Goal: Task Accomplishment & Management: Manage account settings

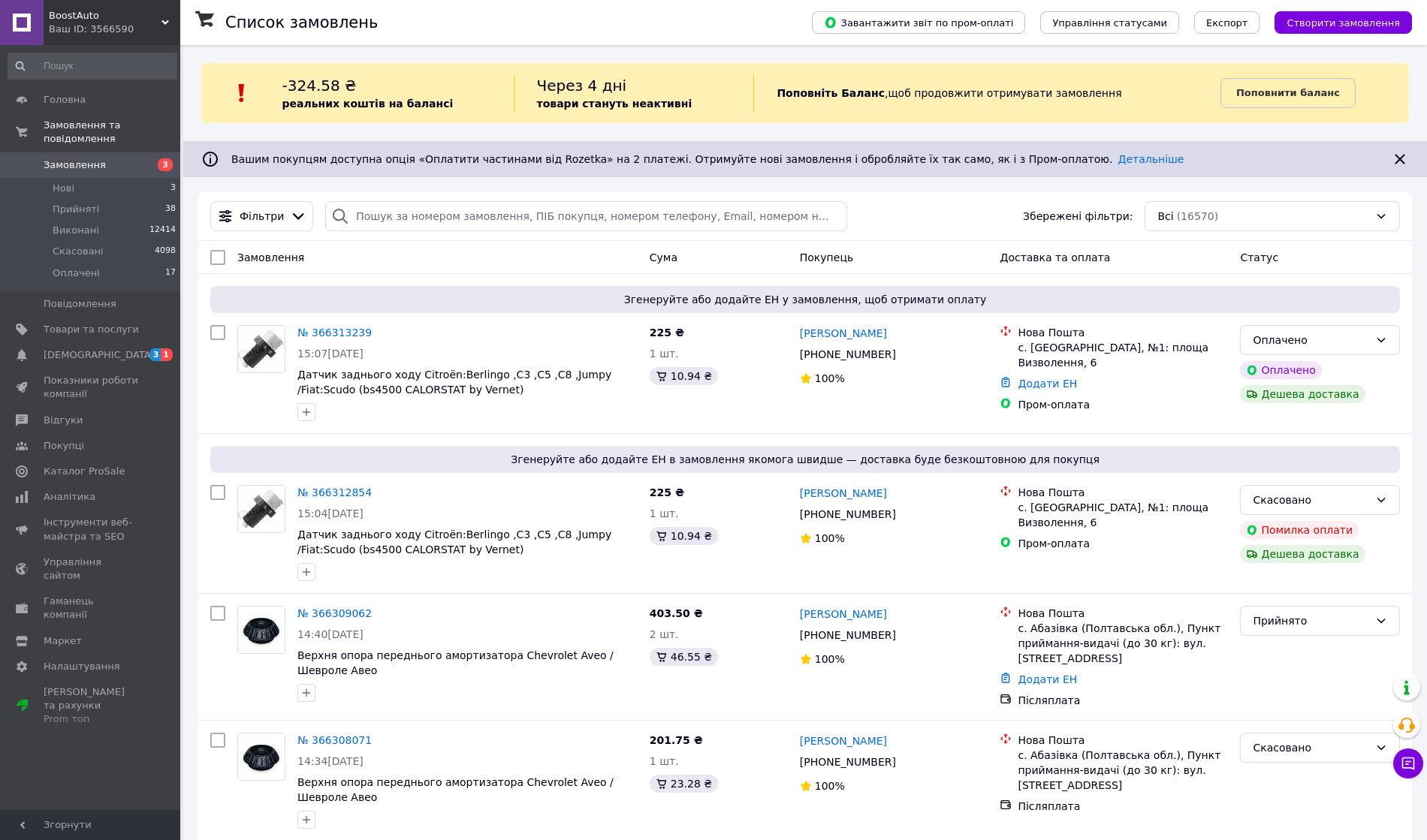
click at [80, 180] on li "Нові 3" at bounding box center [92, 189] width 185 height 21
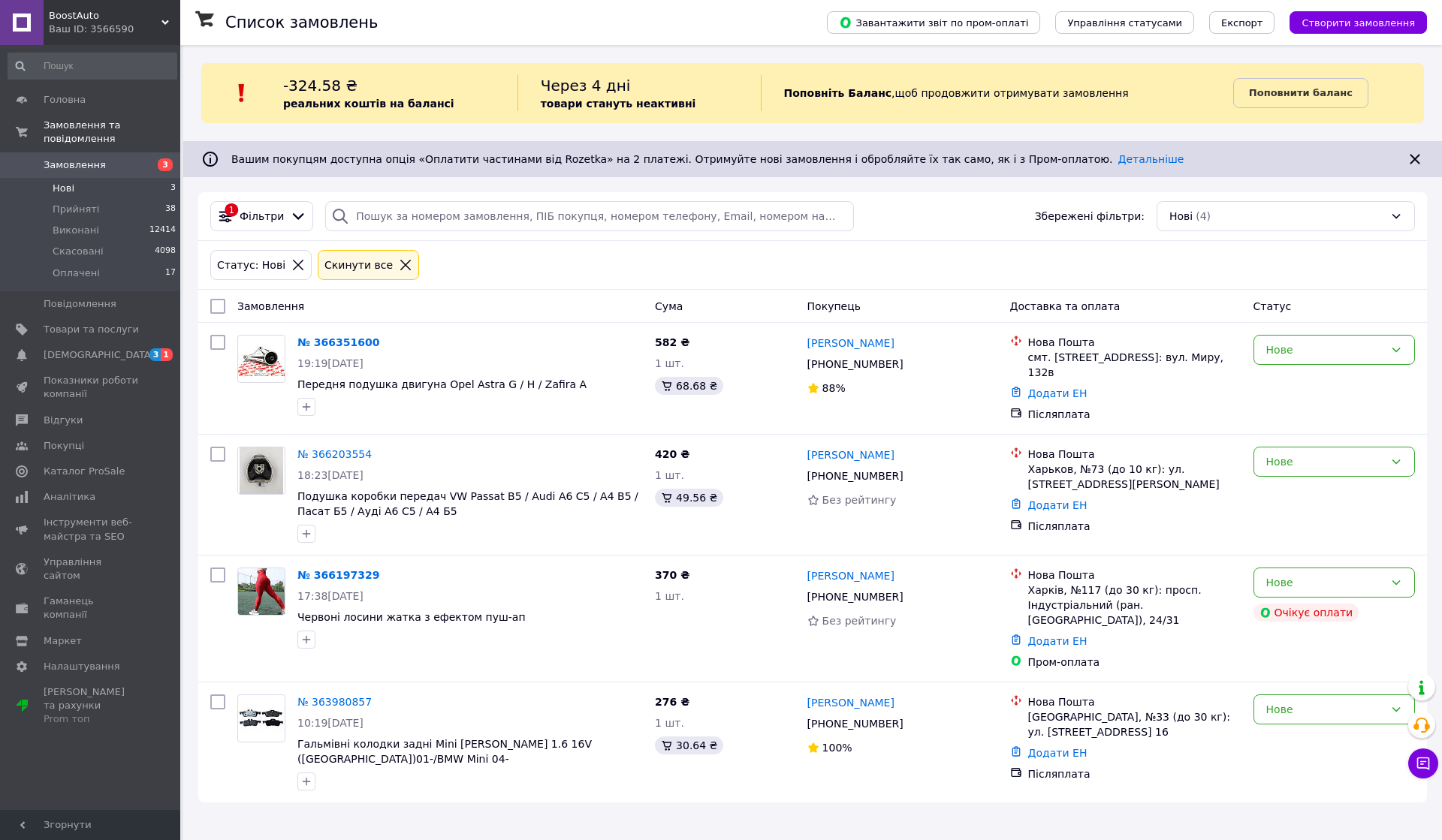
click at [347, 347] on link "№ 366351600" at bounding box center [338, 343] width 82 height 12
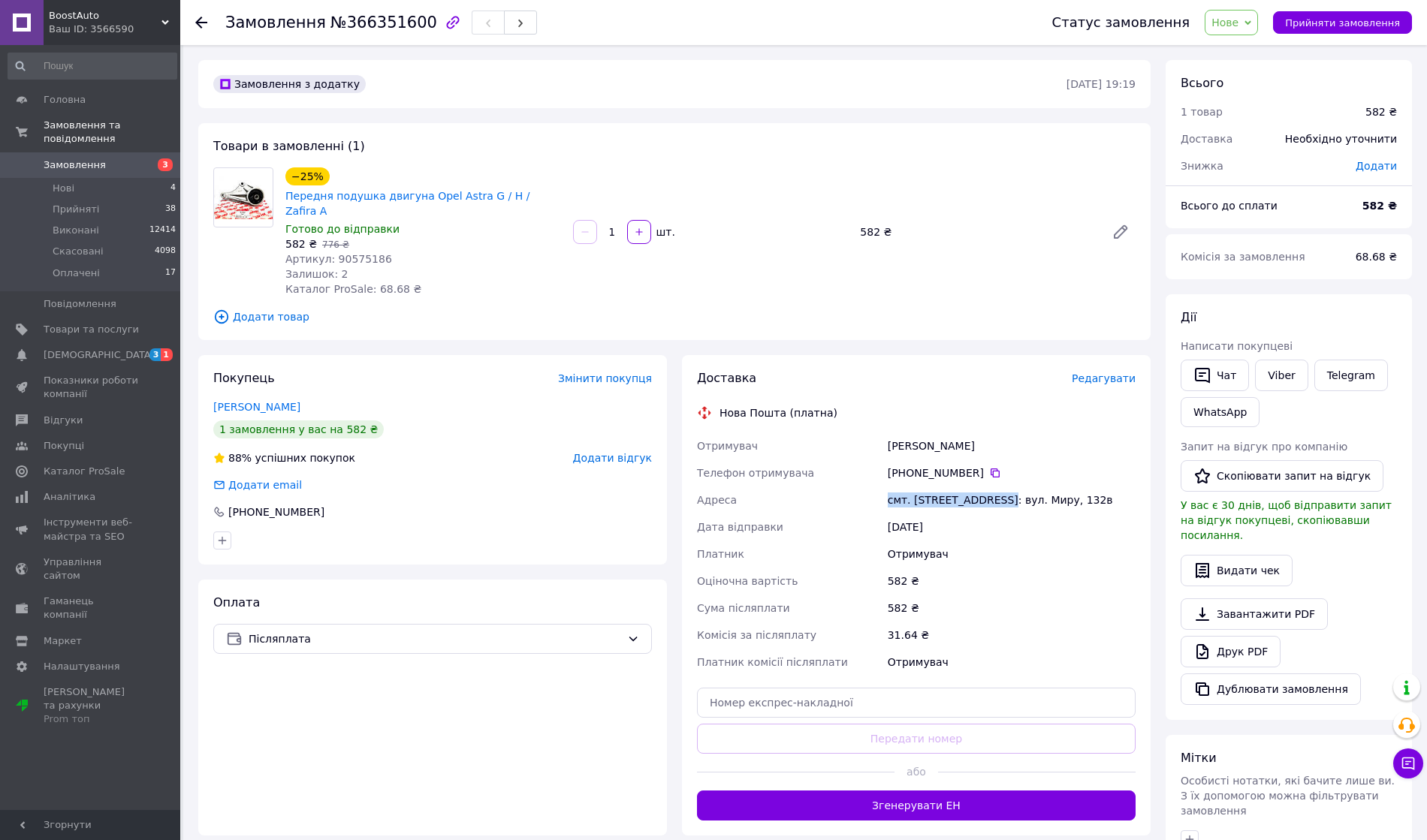
drag, startPoint x: 881, startPoint y: 488, endPoint x: 995, endPoint y: 486, distance: 114.0
click at [995, 486] on div "Отримувач Пушкарь Демид Телефон отримувача +380 99 131 51 70   Адреса смт. Крас…" at bounding box center [916, 553] width 445 height 243
drag, startPoint x: 980, startPoint y: 432, endPoint x: 860, endPoint y: 428, distance: 120.1
click at [860, 432] on div "Отримувач Пушкарь Демид Телефон отримувача +380 99 131 51 70   Адреса смт. Крас…" at bounding box center [916, 553] width 445 height 243
copy div "Отримувач Пушкарь Демид"
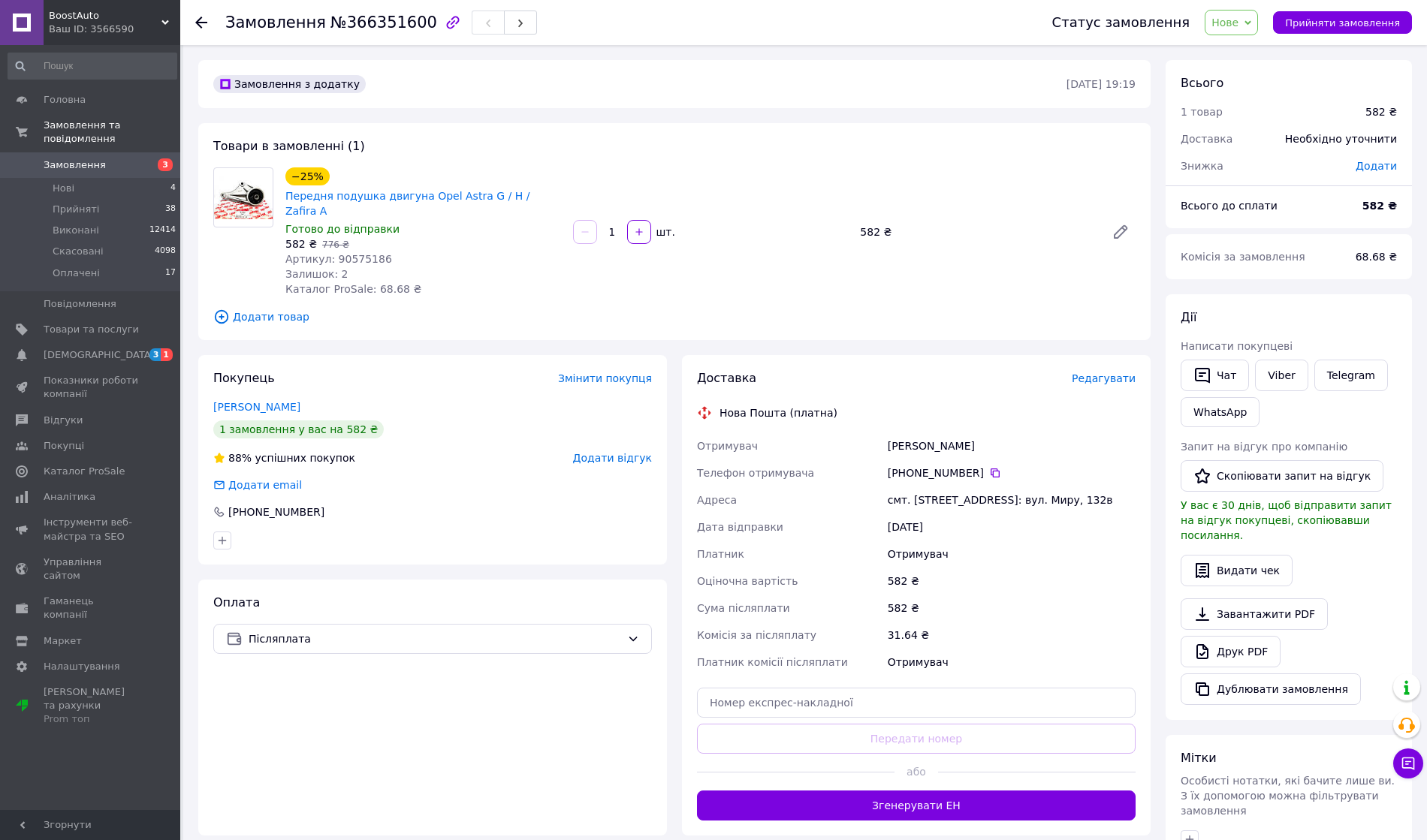
click at [990, 468] on icon at bounding box center [995, 473] width 9 height 9
click at [1336, 30] on button "Прийняти замовлення" at bounding box center [1342, 23] width 139 height 23
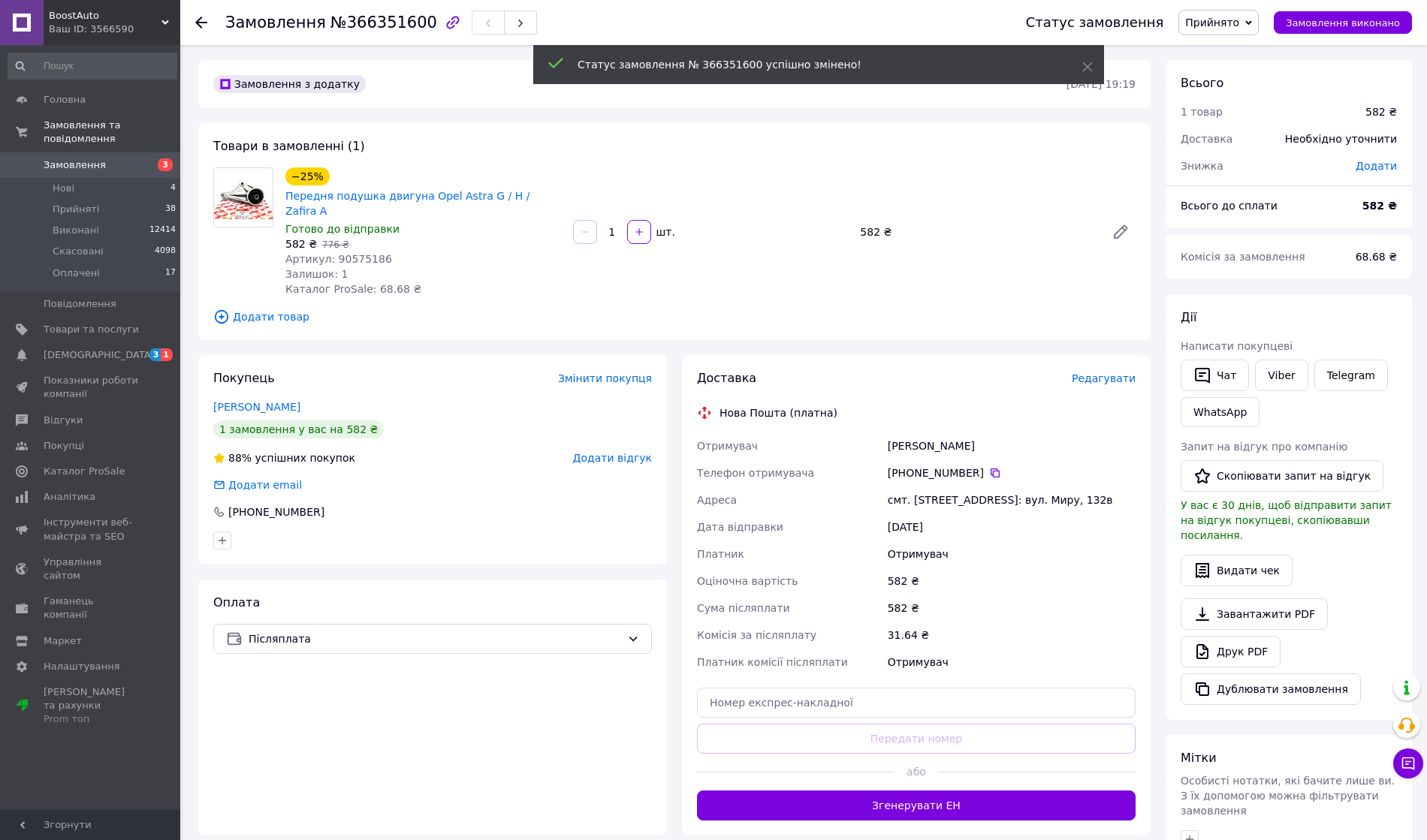
click at [72, 182] on li "Нові 4" at bounding box center [92, 189] width 185 height 21
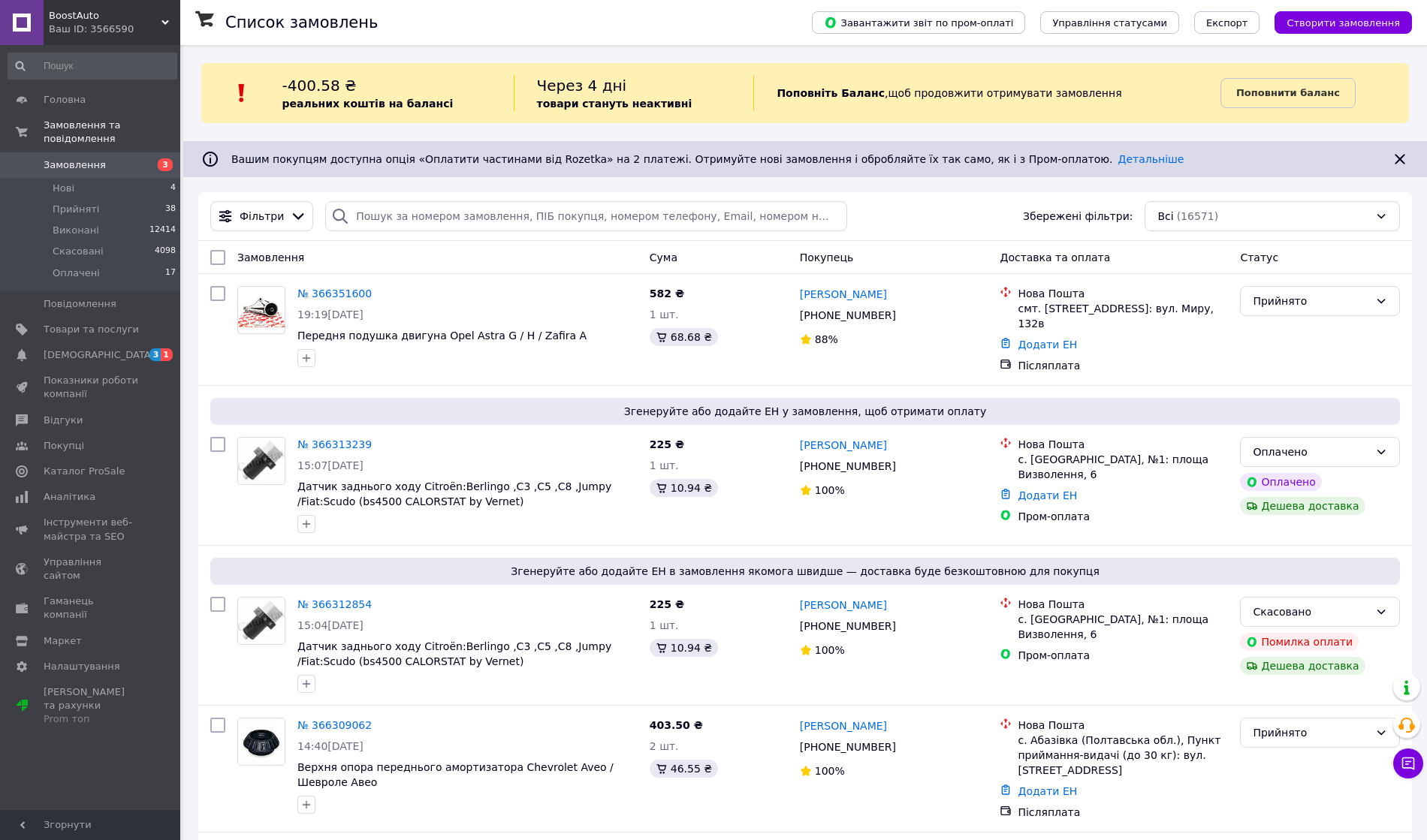
click at [72, 182] on li "Нові 4" at bounding box center [92, 189] width 185 height 21
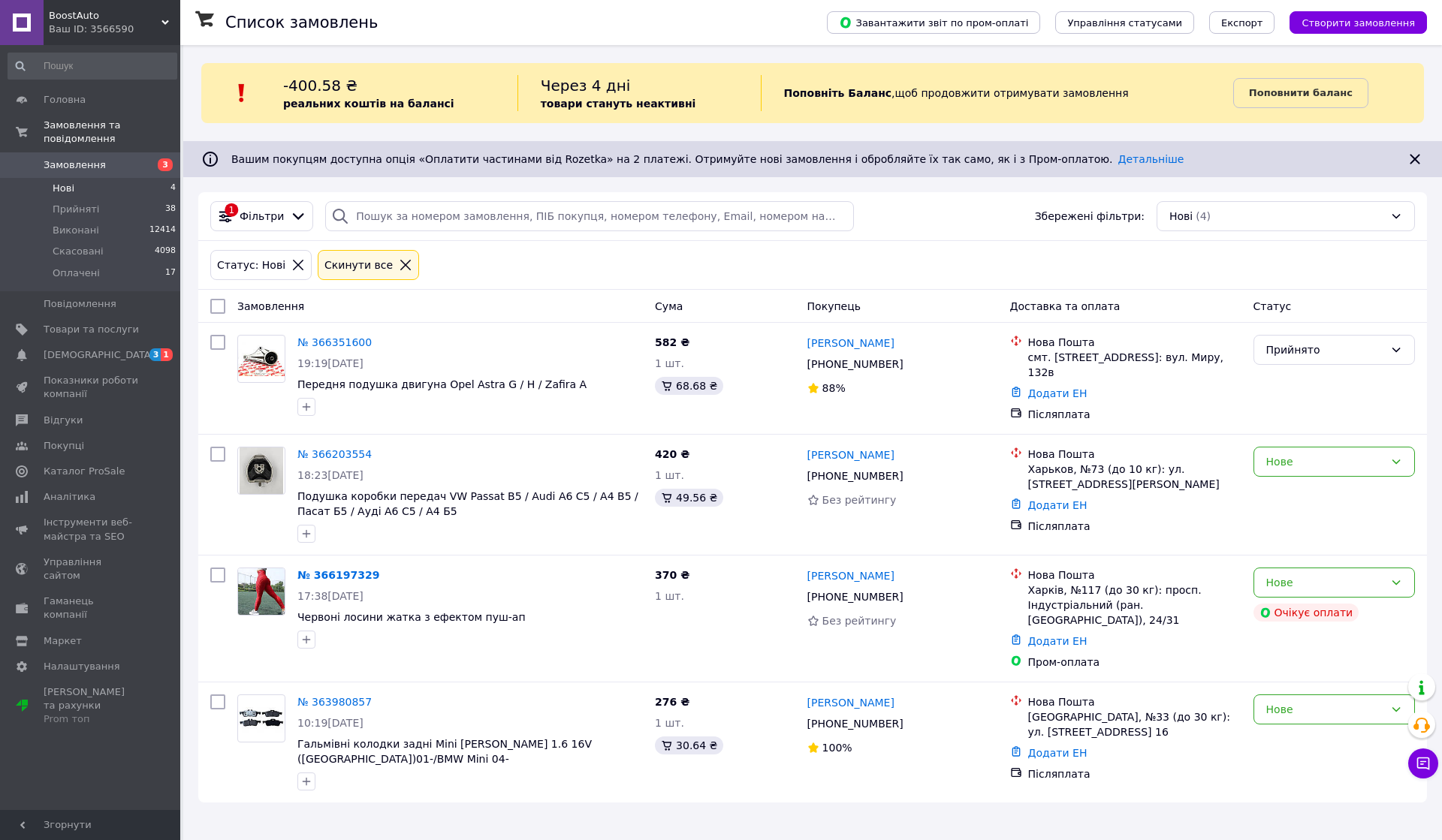
click at [86, 203] on span "Прийняті" at bounding box center [75, 209] width 46 height 13
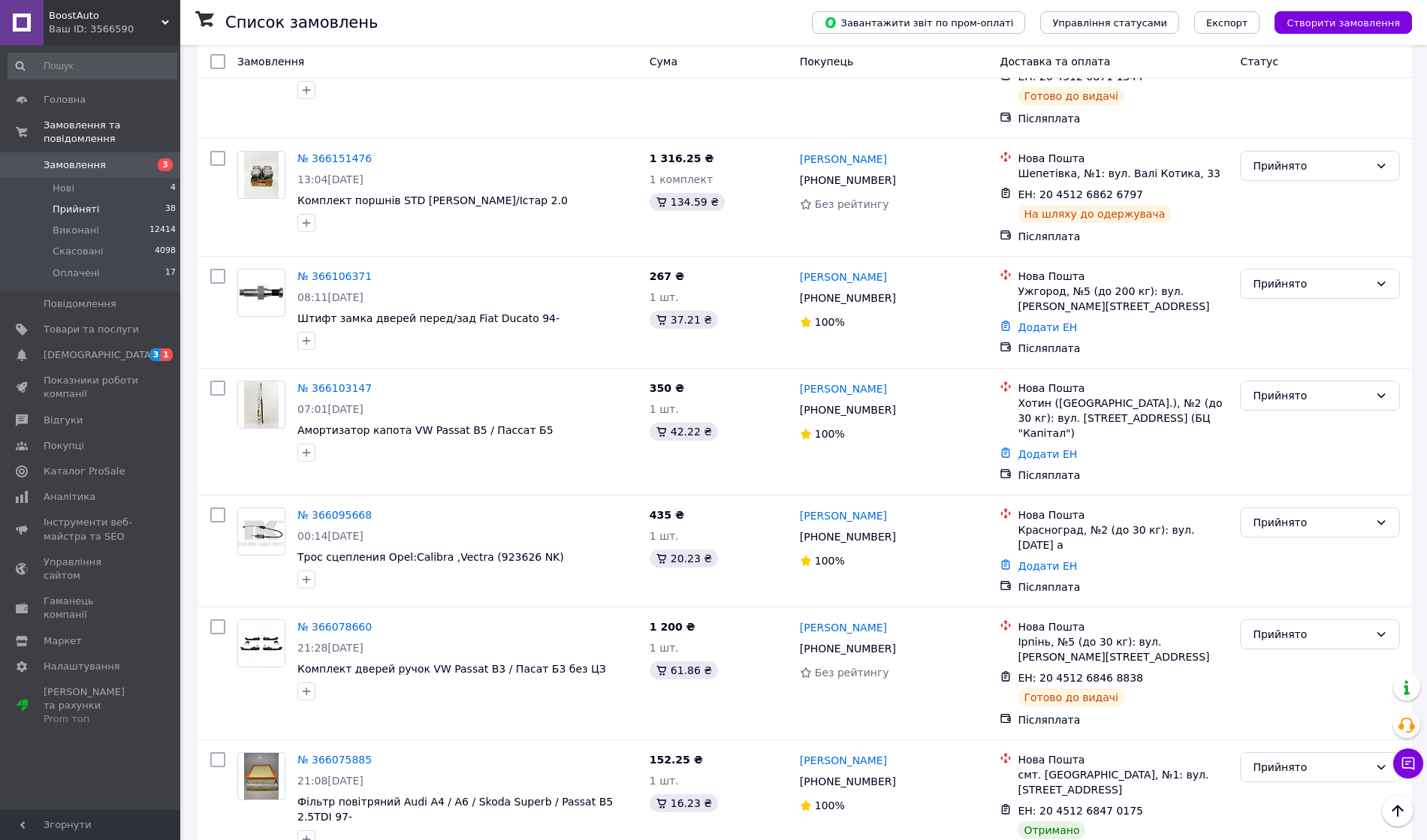
scroll to position [2202, 0]
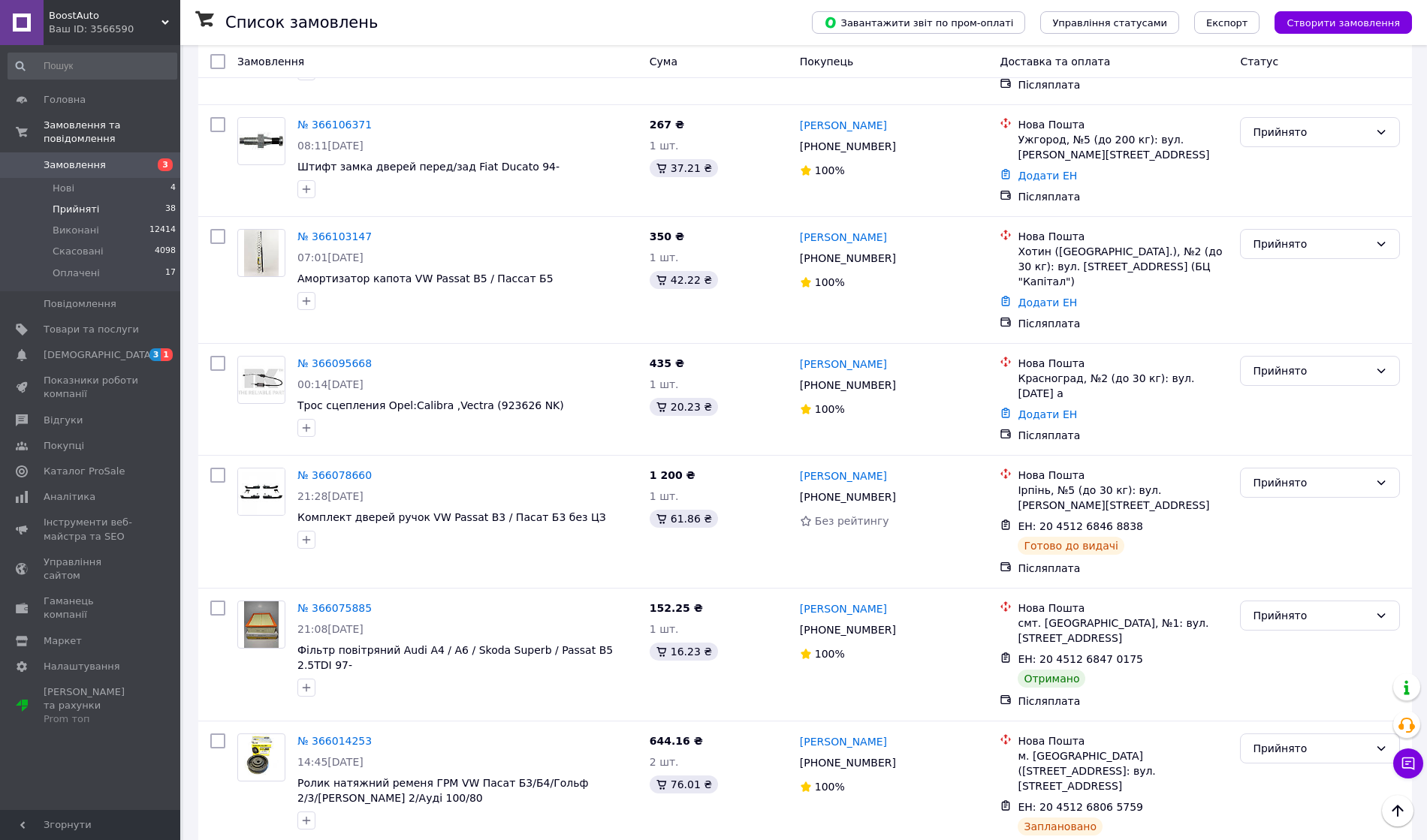
click at [1343, 608] on div "Прийнято" at bounding box center [1310, 616] width 117 height 17
click at [1294, 510] on li "Виконано" at bounding box center [1319, 505] width 159 height 27
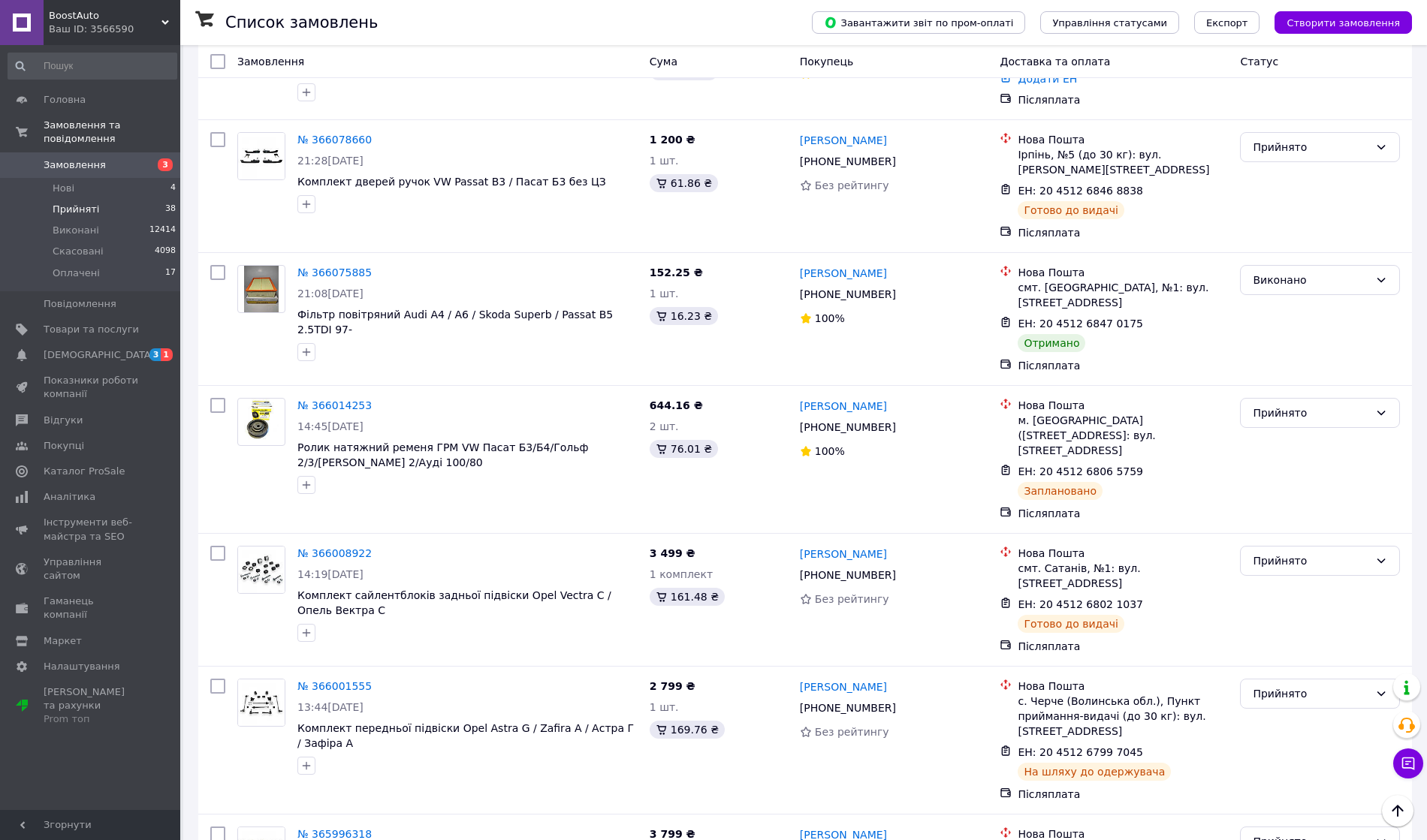
scroll to position [2602, 0]
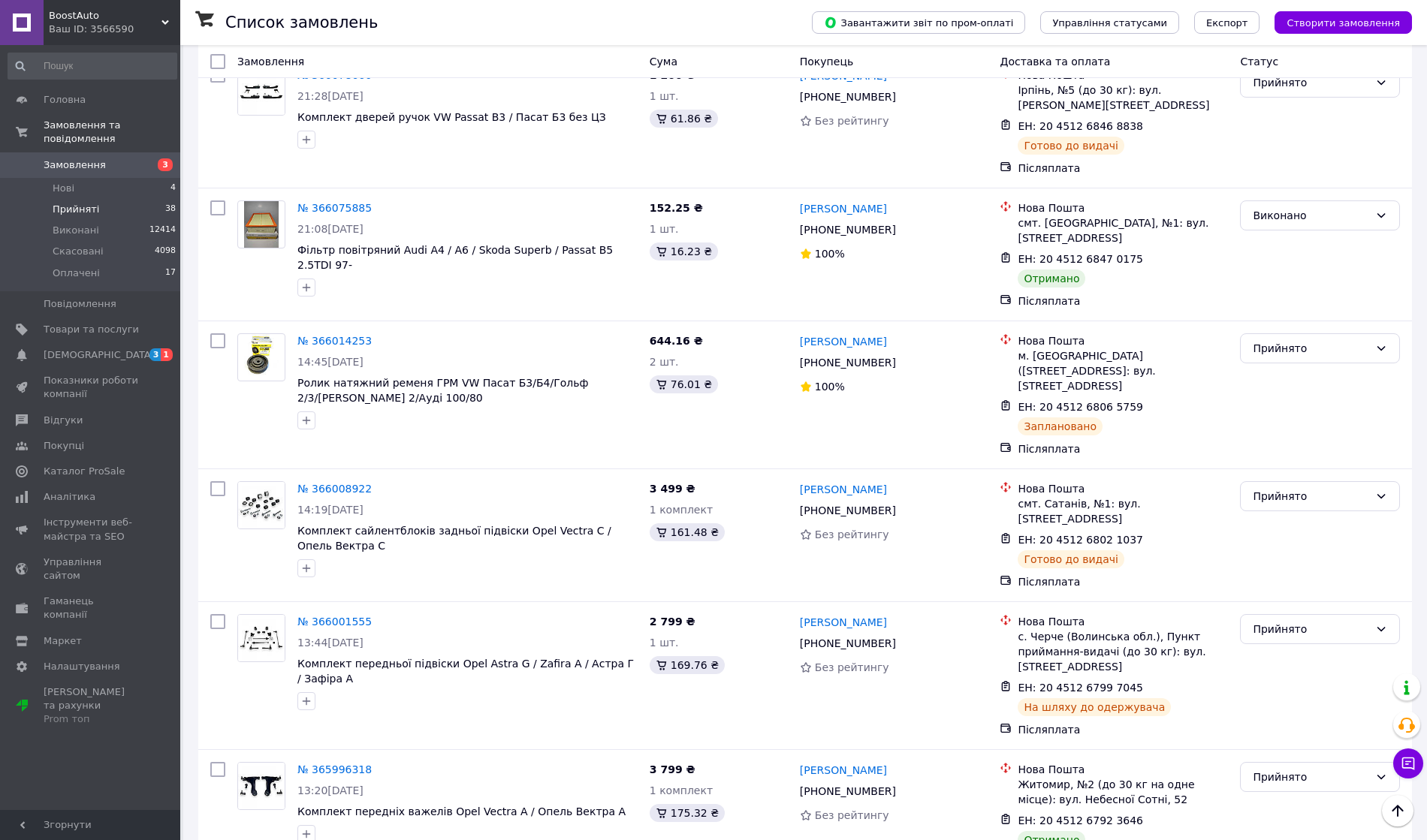
click at [1312, 769] on div "Прийнято" at bounding box center [1310, 777] width 117 height 17
click at [1290, 624] on li "Виконано" at bounding box center [1319, 625] width 159 height 27
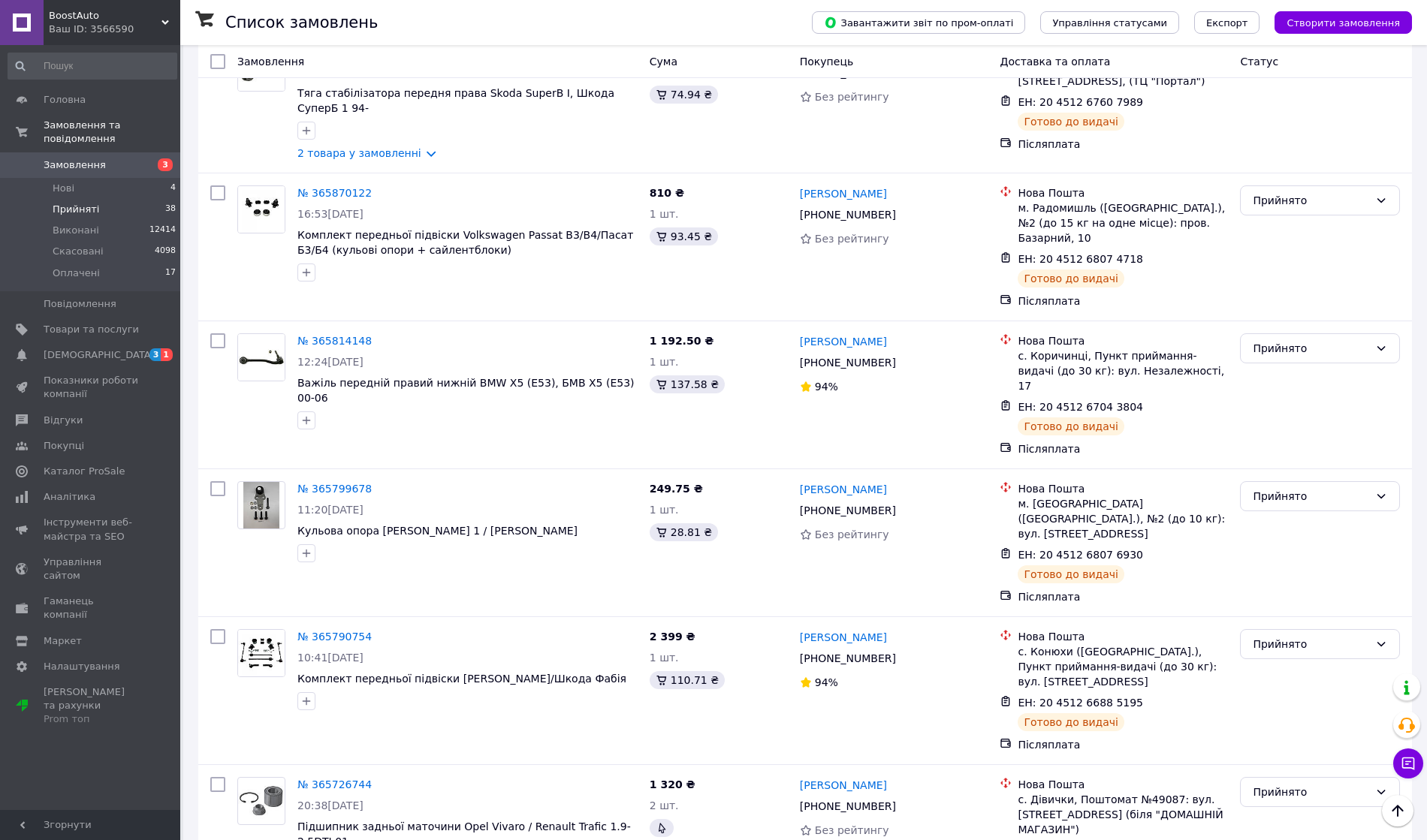
scroll to position [3804, 0]
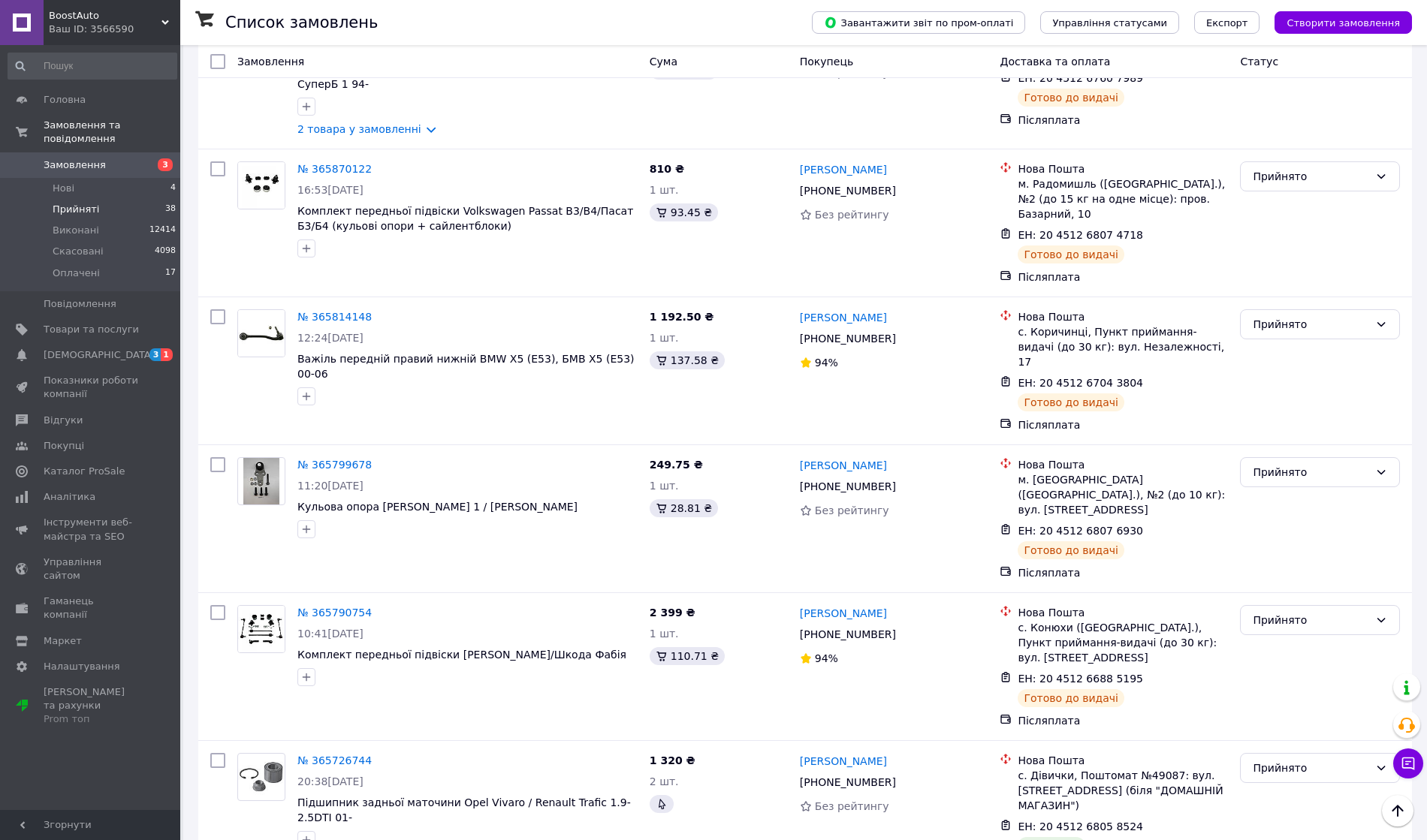
click at [1293, 760] on div "Прийнято" at bounding box center [1310, 768] width 117 height 17
click at [1281, 529] on li "Виконано" at bounding box center [1319, 533] width 159 height 27
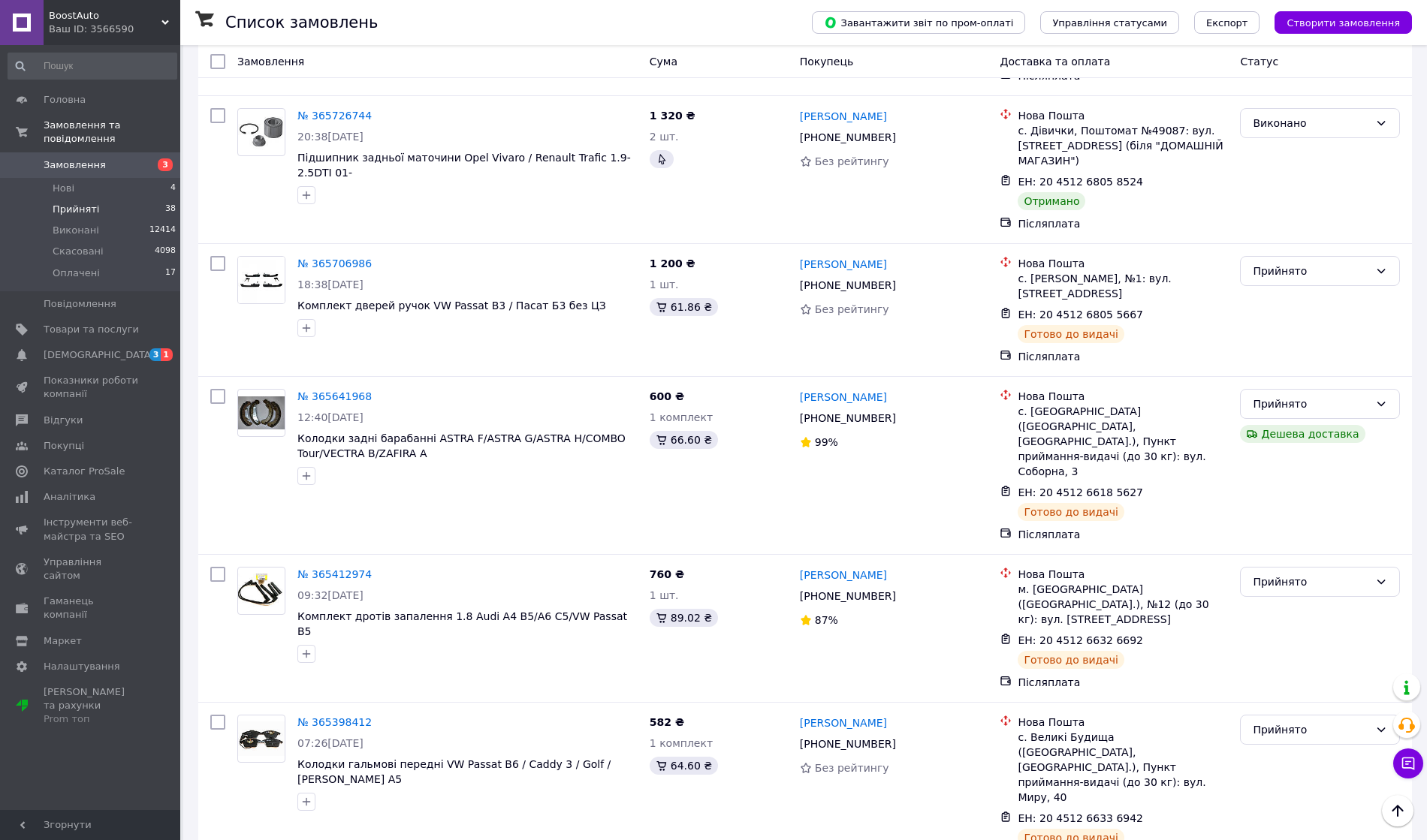
scroll to position [4314, 0]
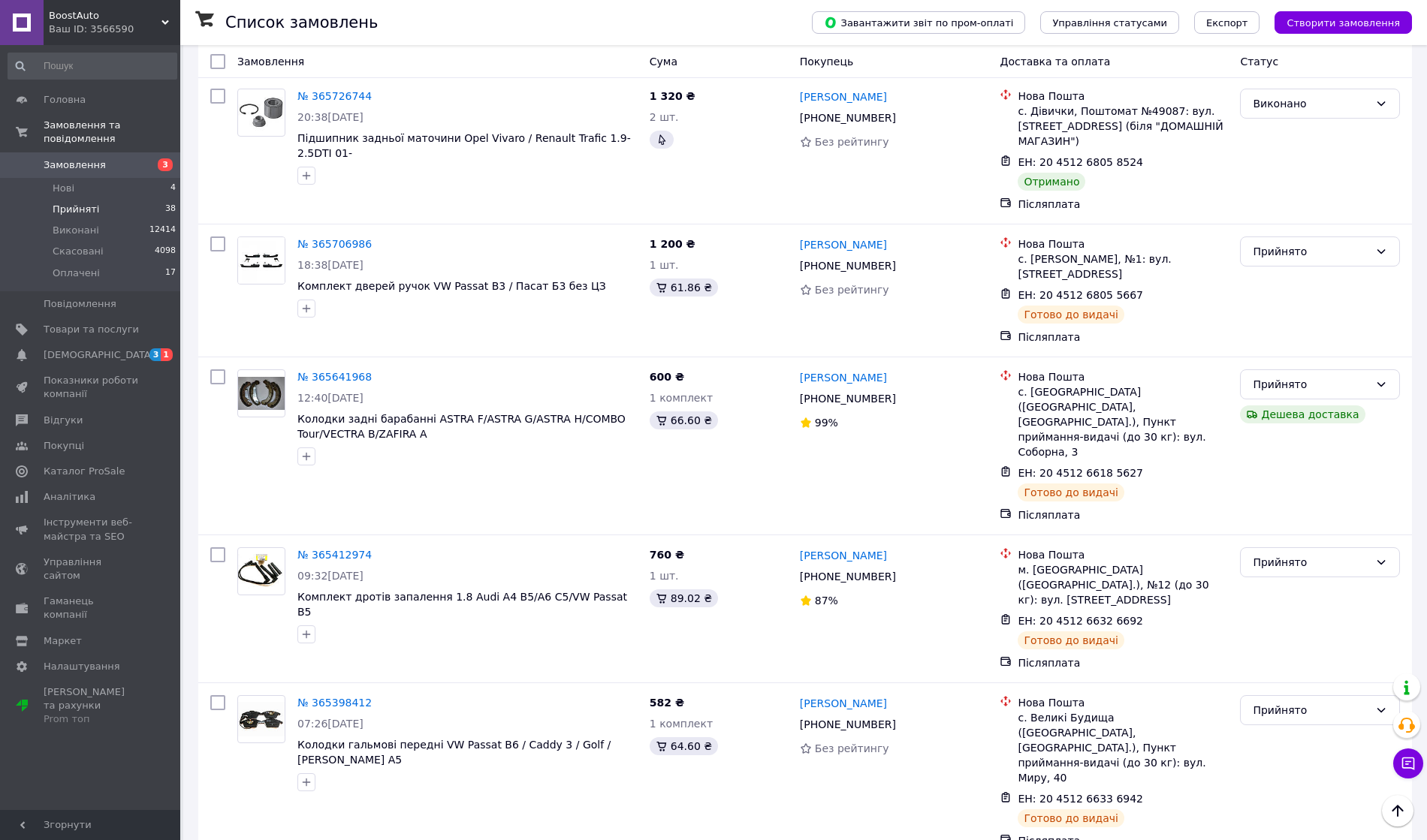
click at [153, 368] on link "Показники роботи компанії" at bounding box center [92, 388] width 185 height 39
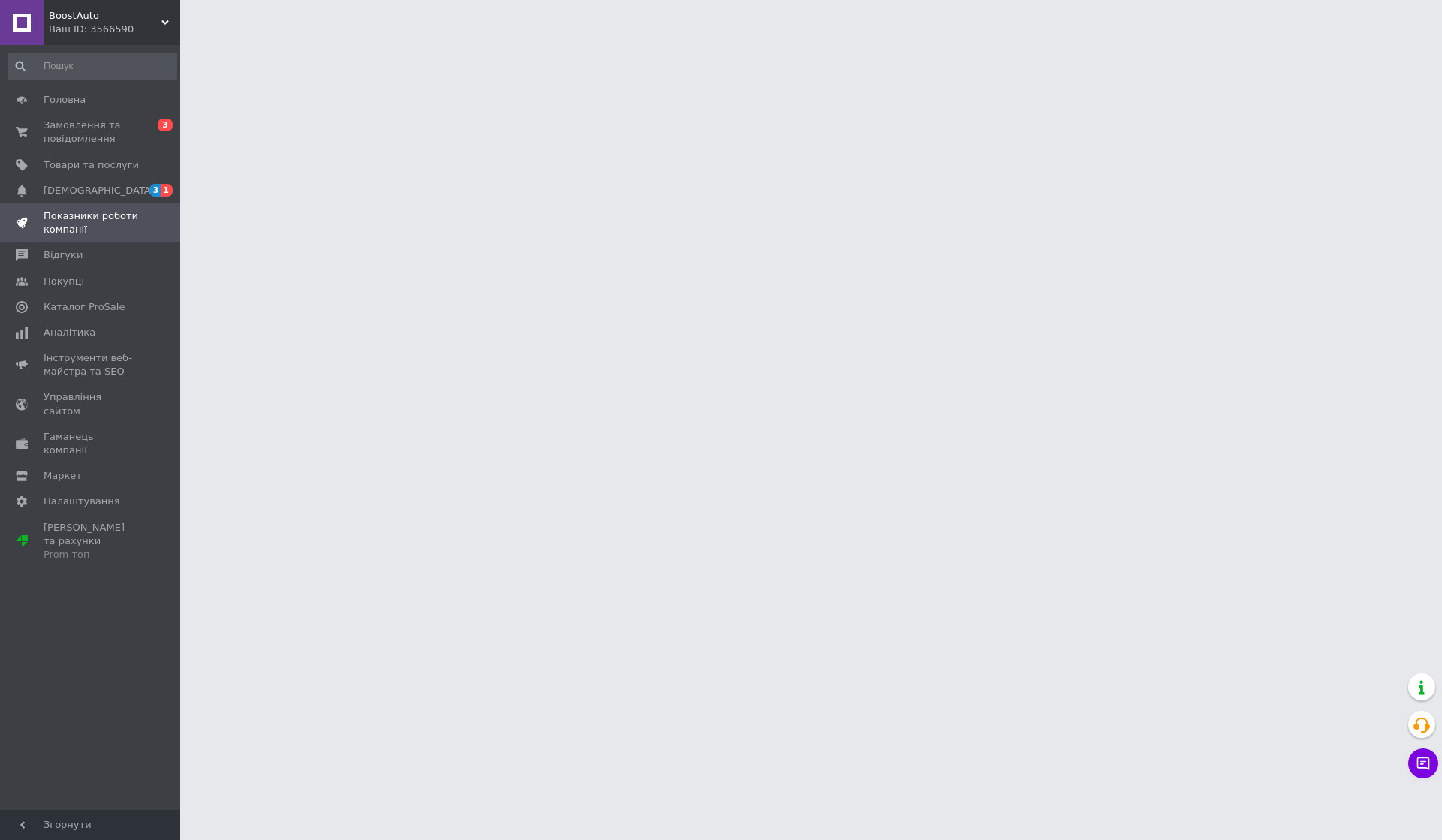
click at [129, 185] on span "[DEMOGRAPHIC_DATA]" at bounding box center [91, 190] width 96 height 13
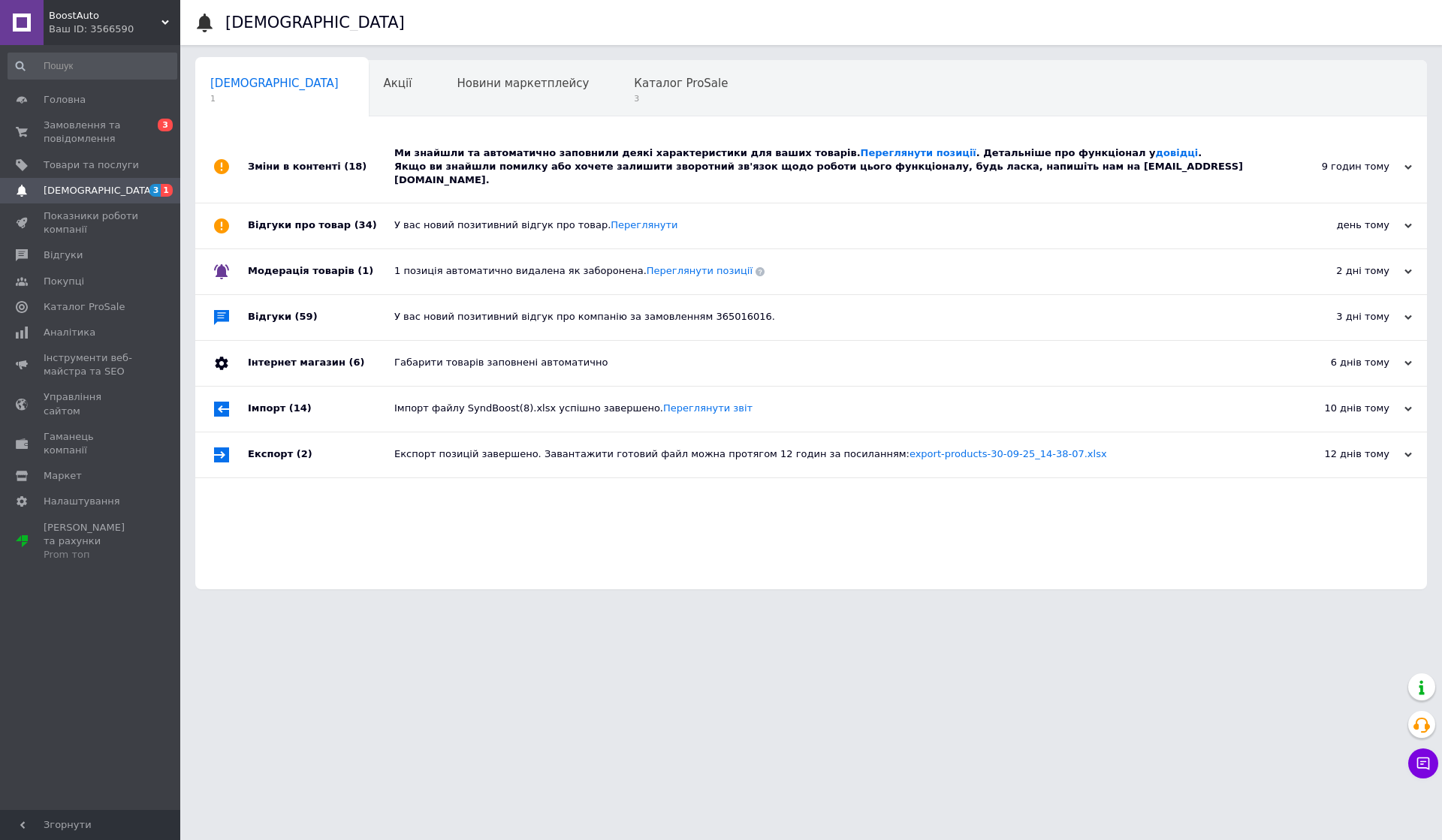
click at [496, 159] on div "Ми знайшли та автоматично заповнили деякі характеристики для ваших товарів. Пер…" at bounding box center [828, 167] width 867 height 41
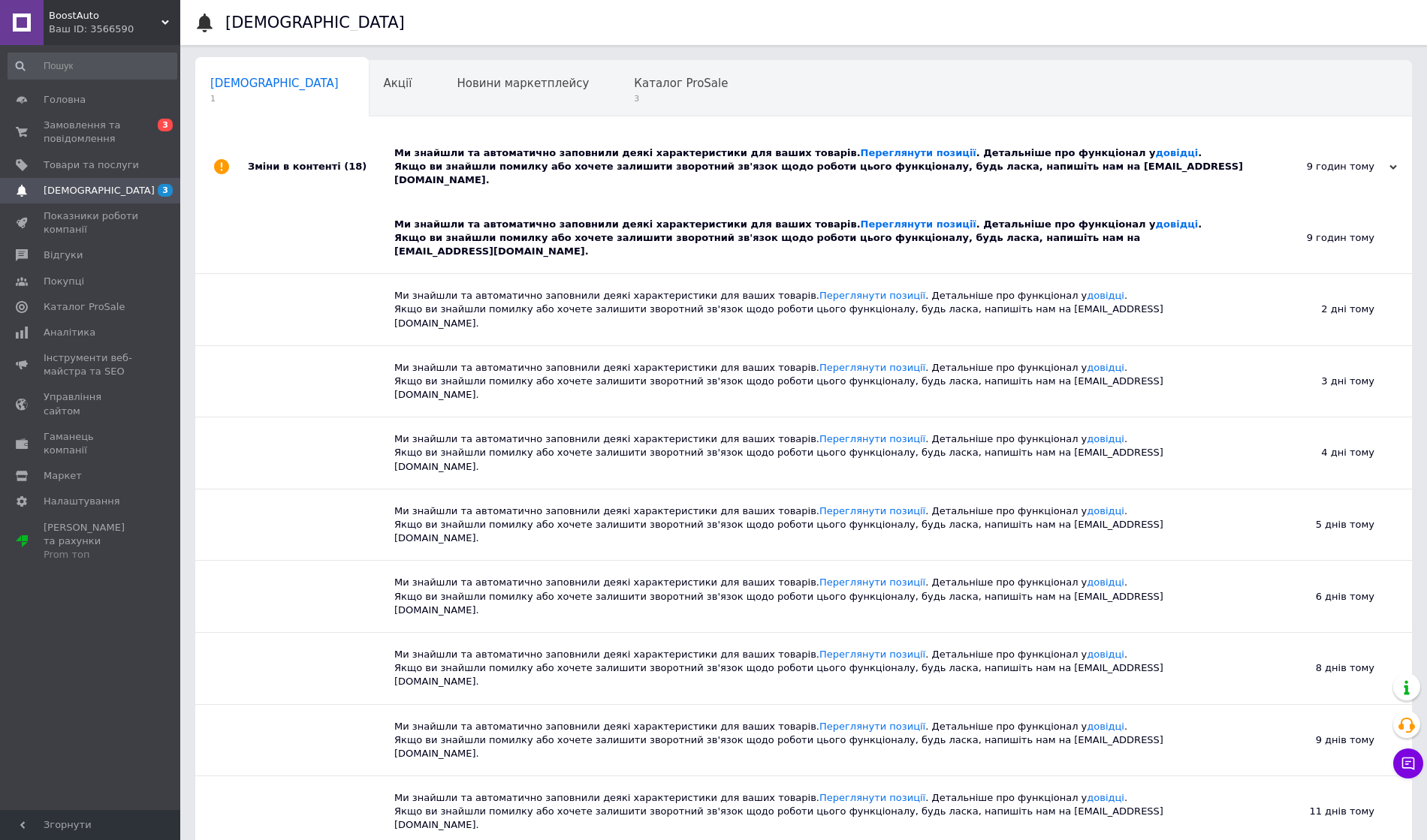
click at [496, 159] on div "Ми знайшли та автоматично заповнили деякі характеристики для ваших товарів. Пер…" at bounding box center [821, 167] width 853 height 41
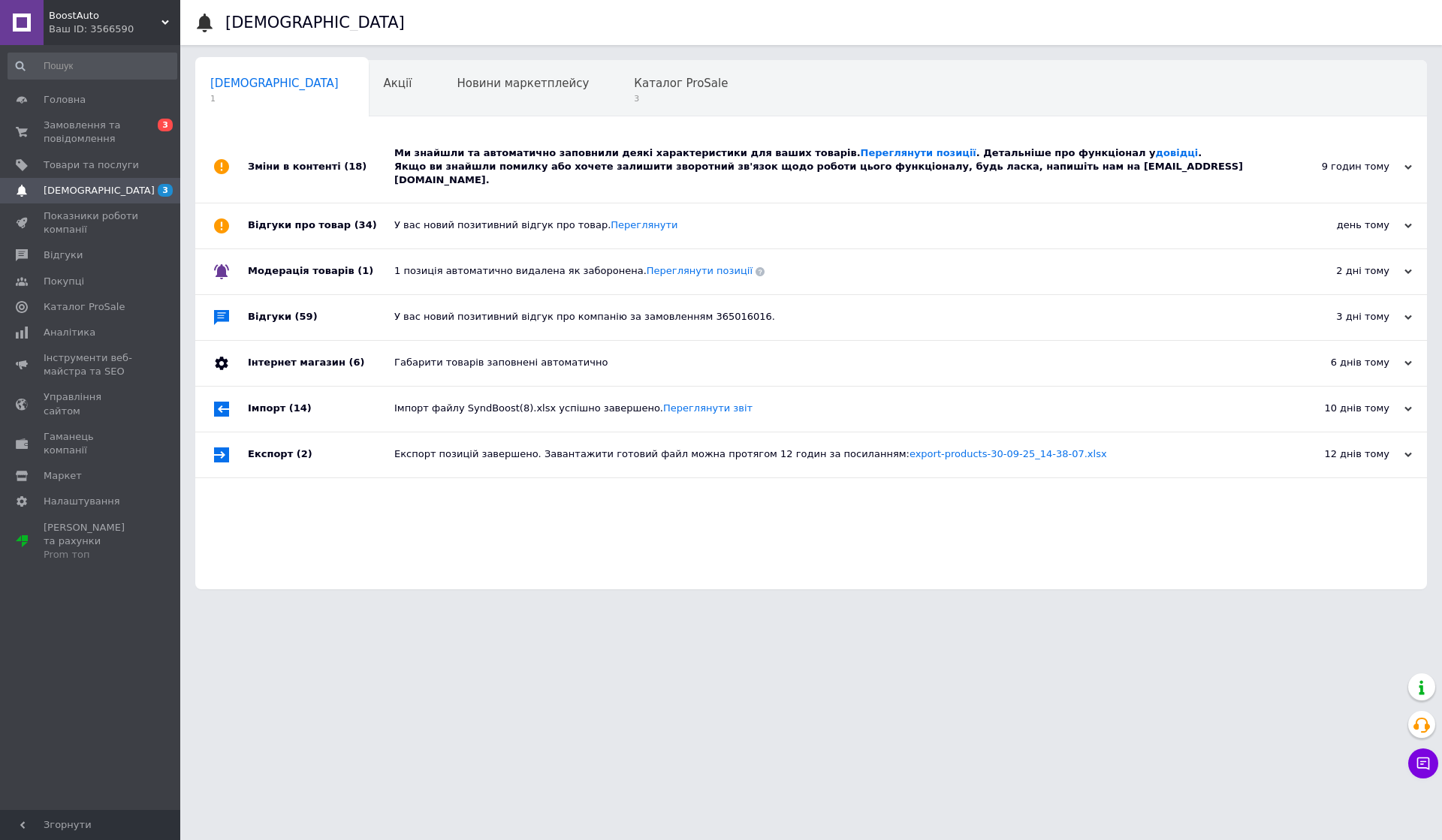
click at [634, 83] on span "Каталог ProSale" at bounding box center [681, 82] width 94 height 13
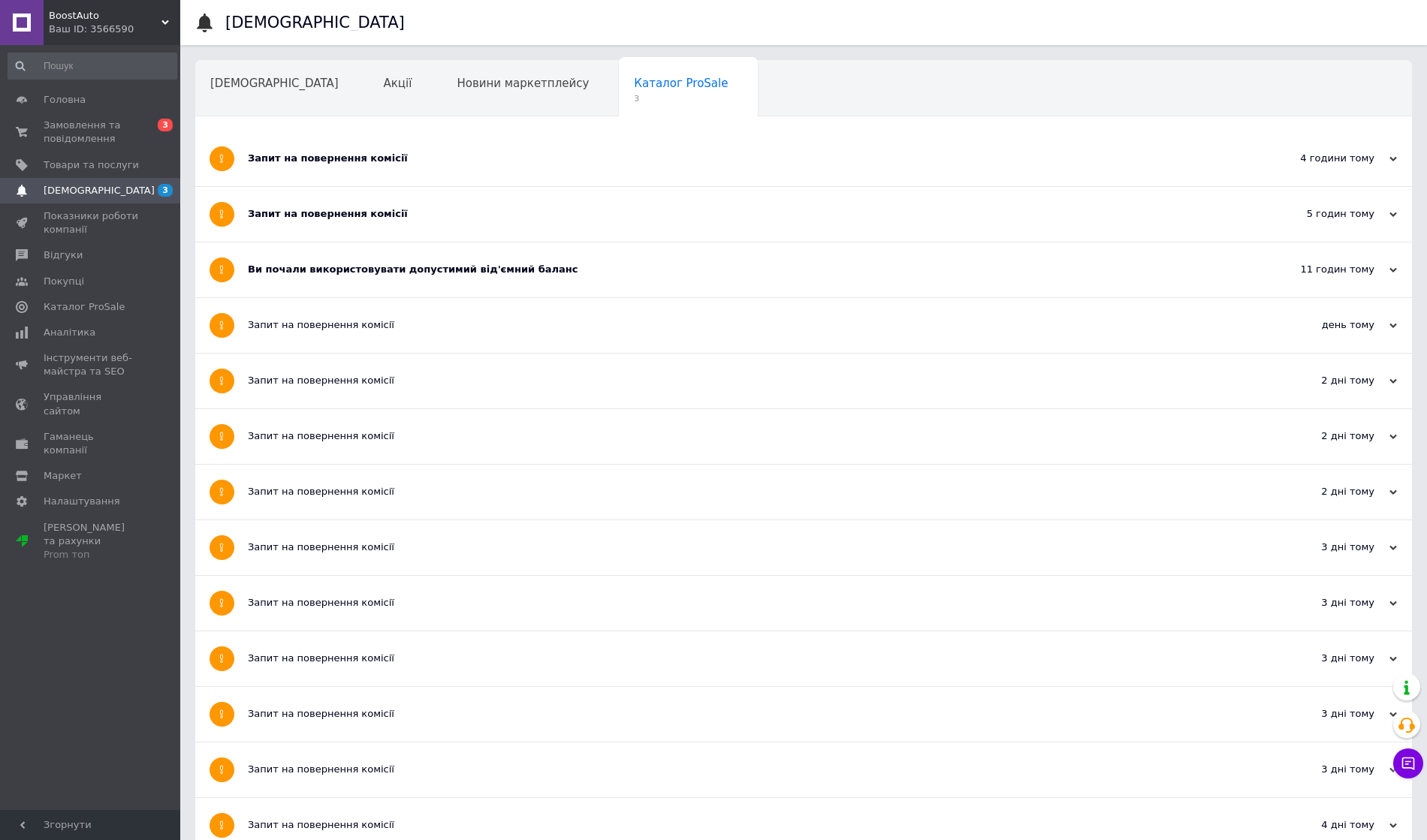
click at [386, 160] on div "Запит на повернення комісії" at bounding box center [747, 158] width 999 height 13
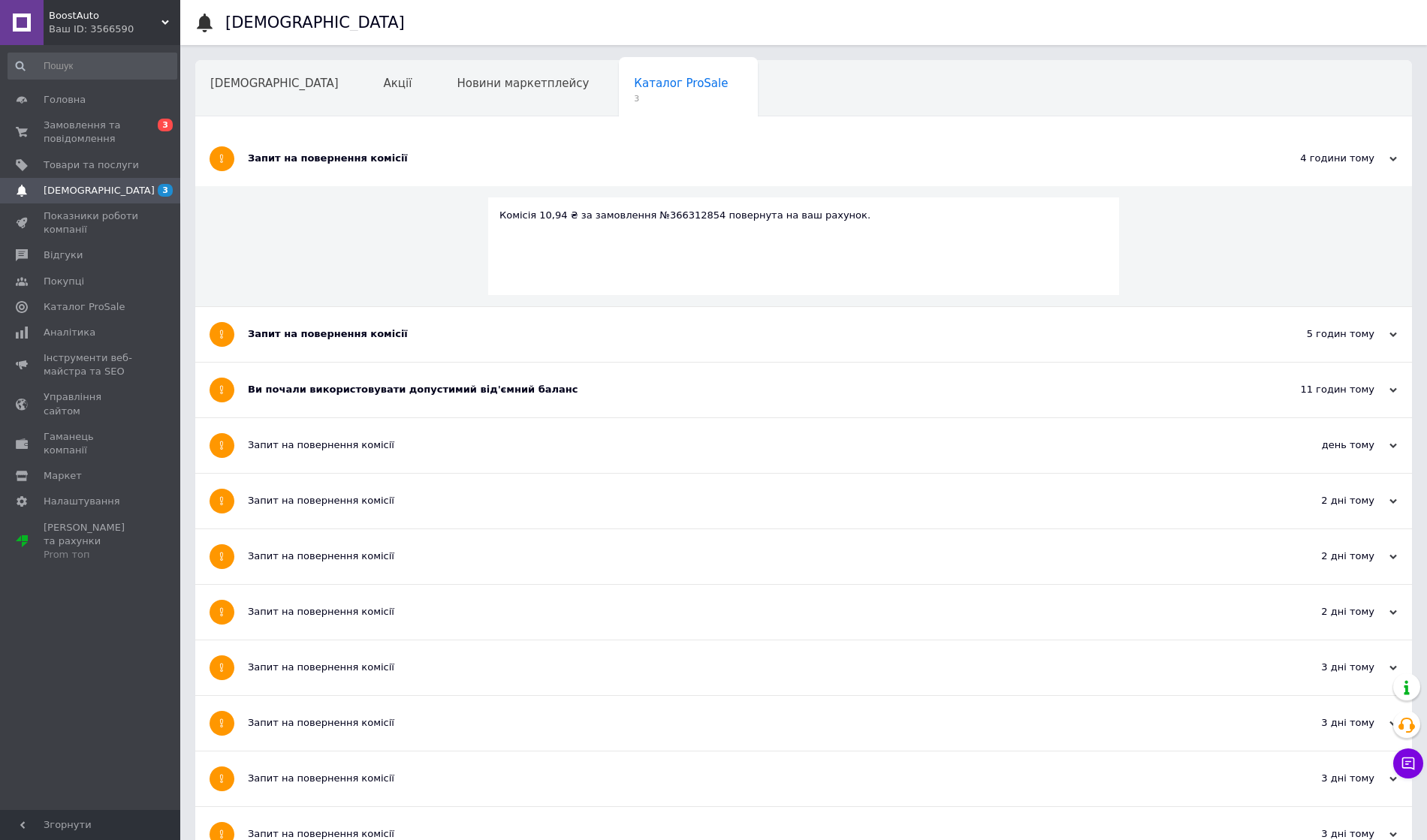
click at [386, 160] on div "Запит на повернення комісії" at bounding box center [747, 158] width 999 height 13
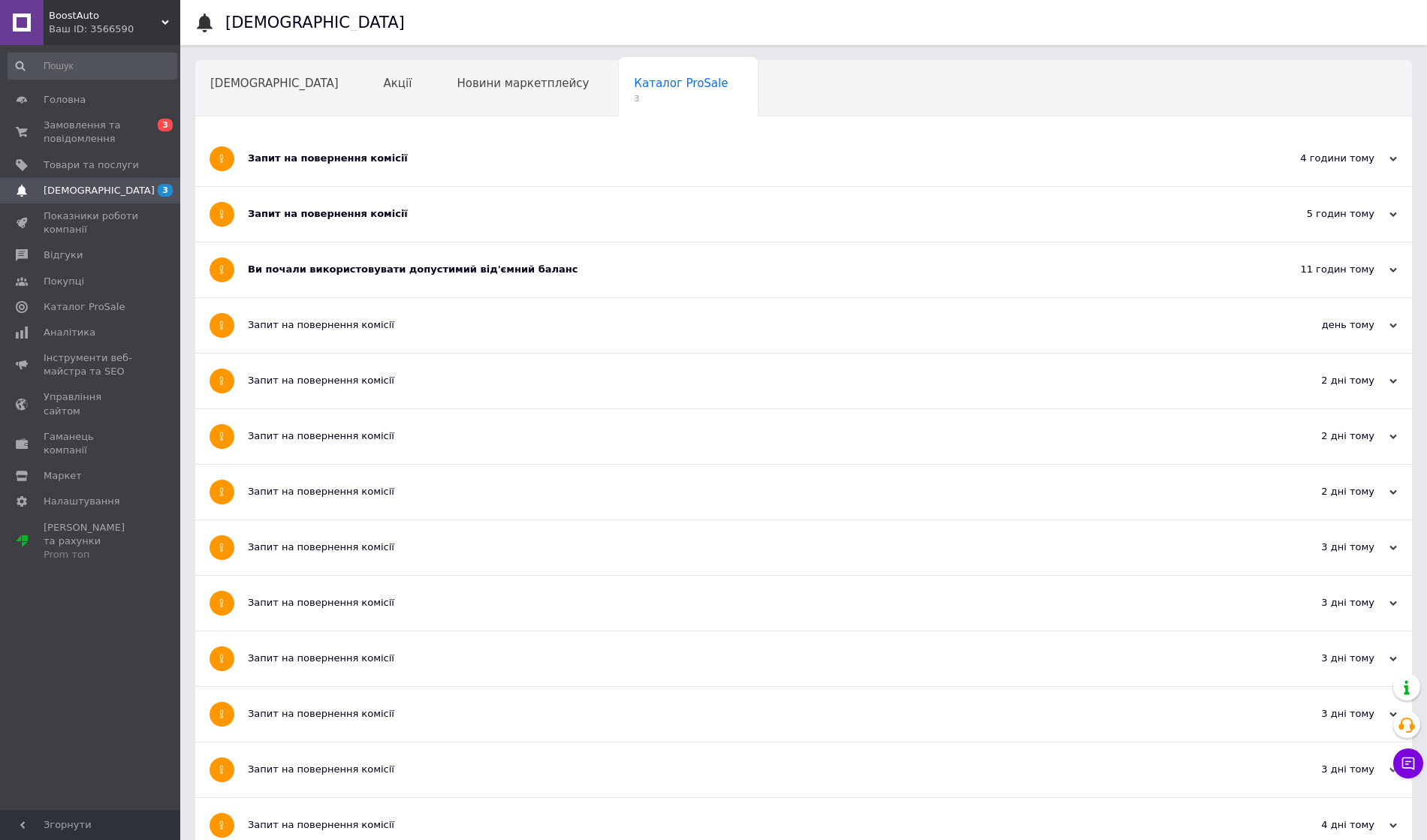
click at [369, 219] on div "Запит на повернення комісії" at bounding box center [747, 213] width 999 height 13
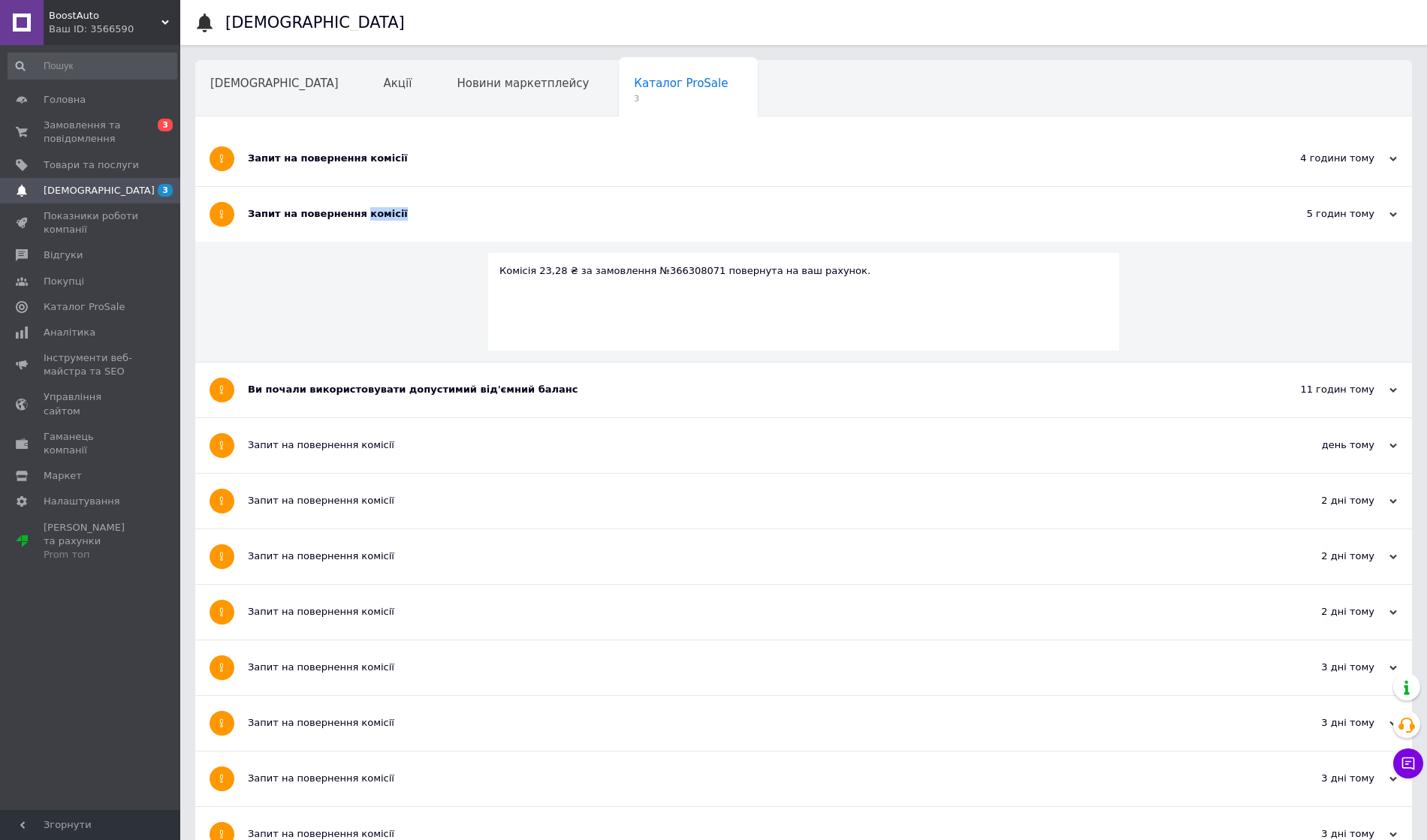
click at [369, 219] on div "Запит на повернення комісії" at bounding box center [747, 213] width 999 height 13
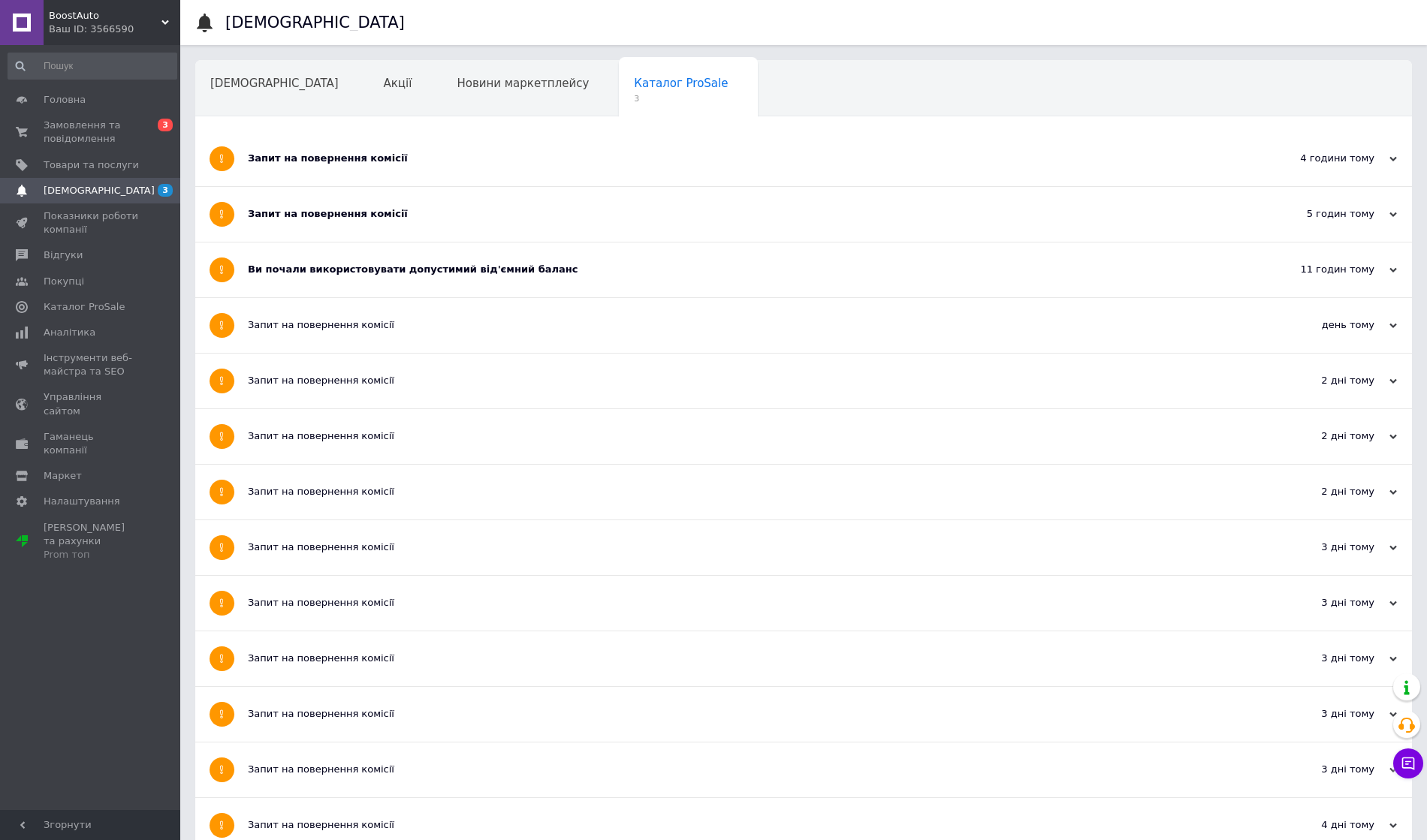
click at [384, 257] on div "Ви почали використовувати допустимий від'ємний баланс" at bounding box center [747, 270] width 999 height 55
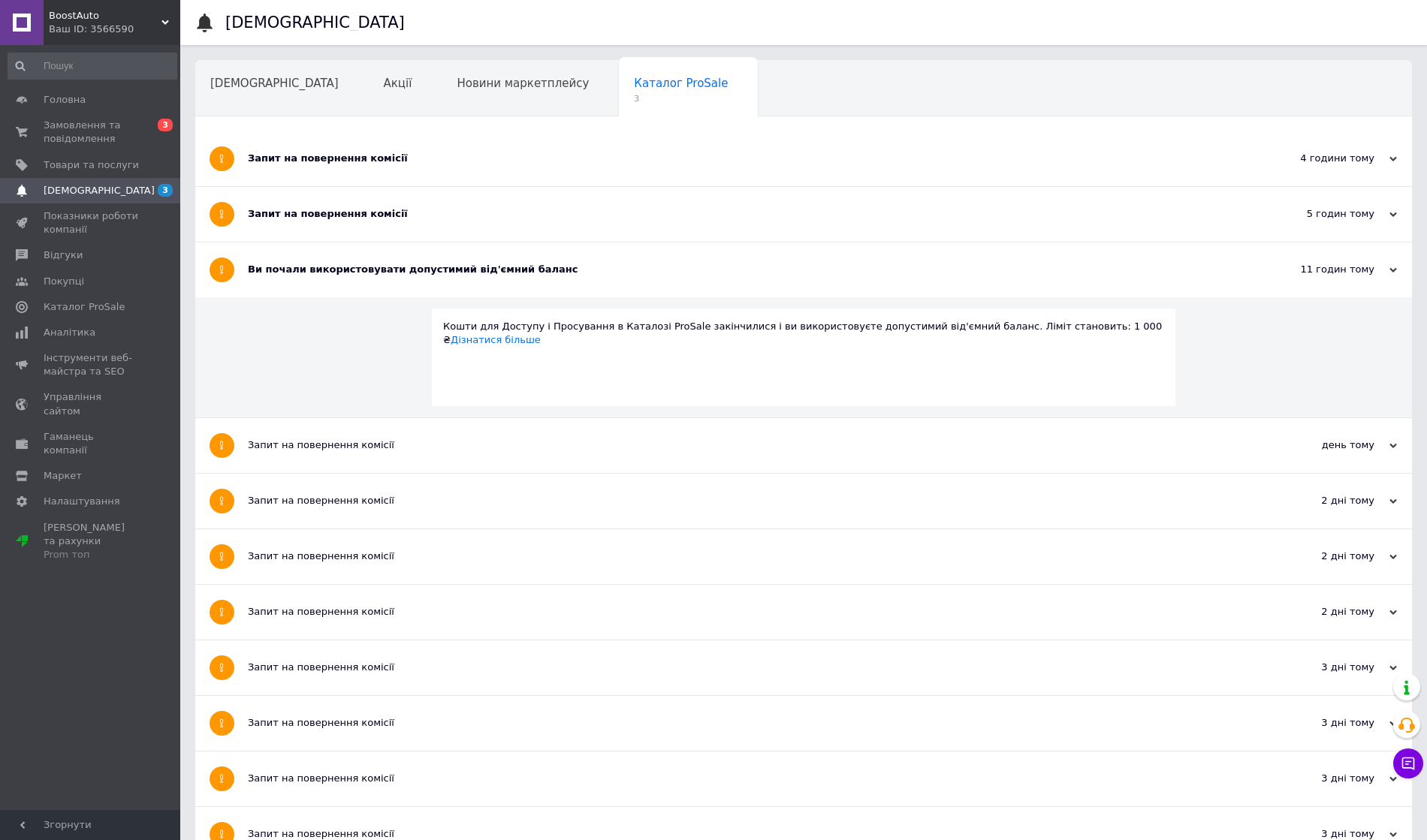
click at [385, 259] on div "Ви почали використовувати допустимий від'ємний баланс" at bounding box center [747, 270] width 999 height 55
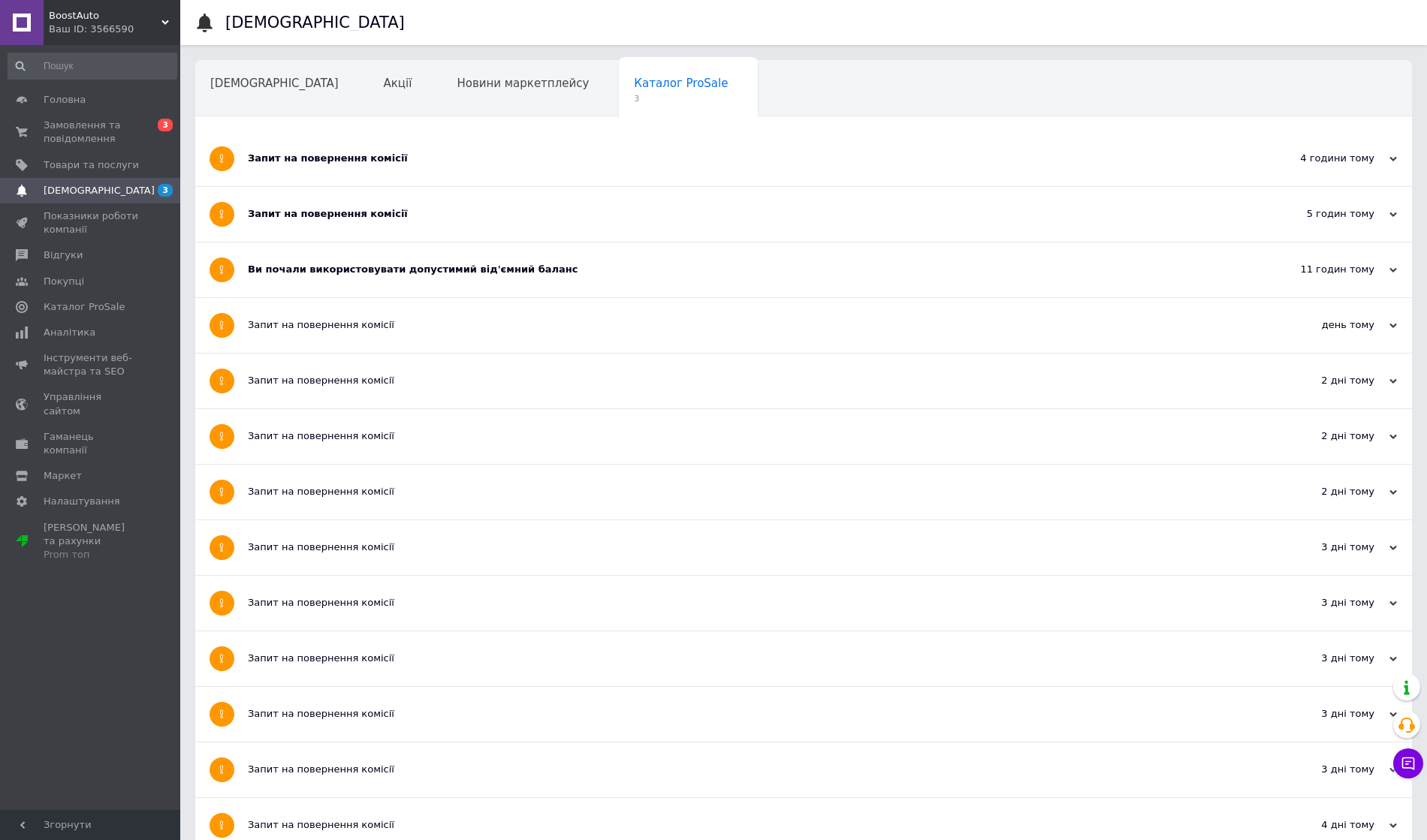
click at [134, 139] on span "Замовлення та повідомлення" at bounding box center [91, 132] width 96 height 27
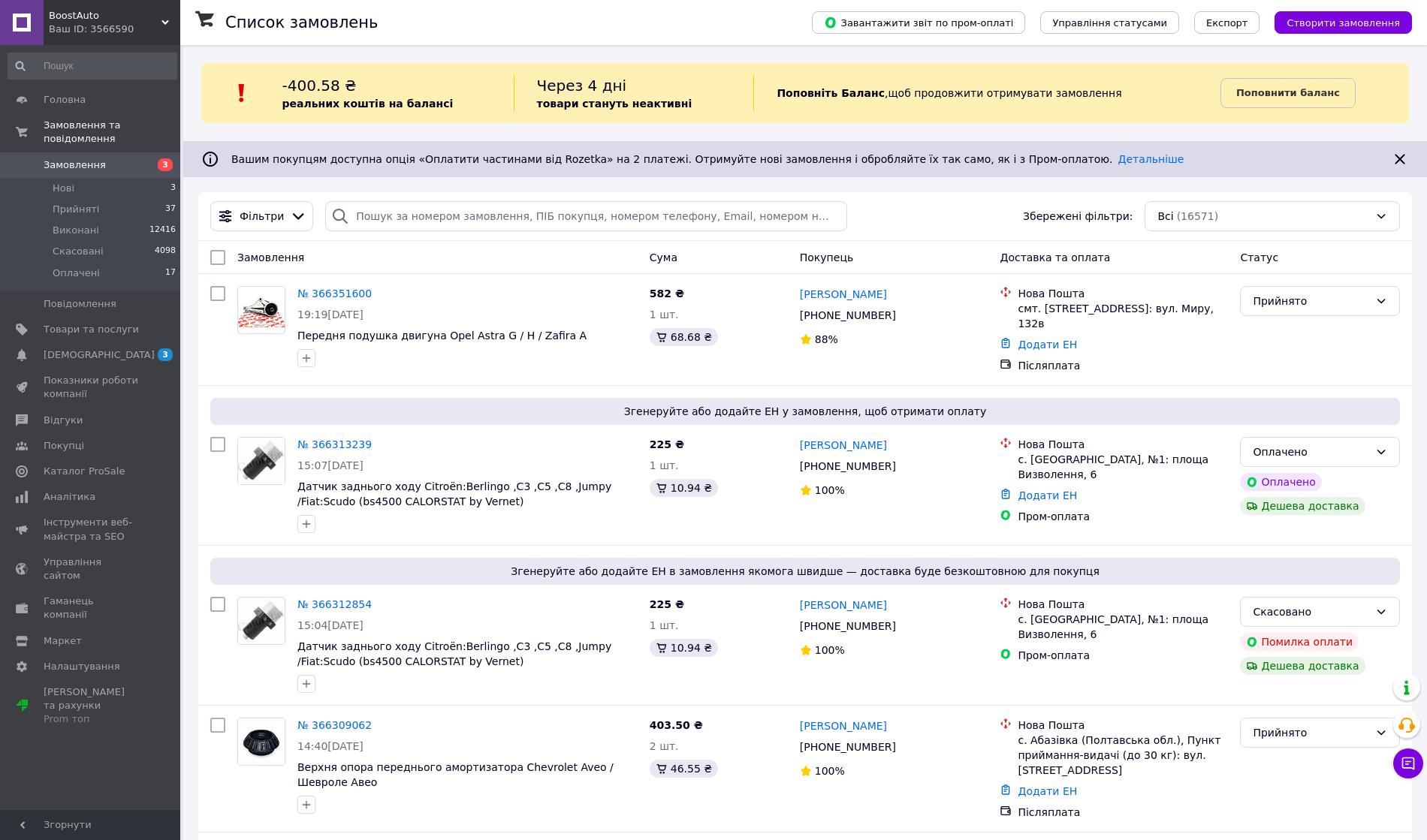
click at [139, 199] on li "Прийняті 37" at bounding box center [92, 210] width 185 height 21
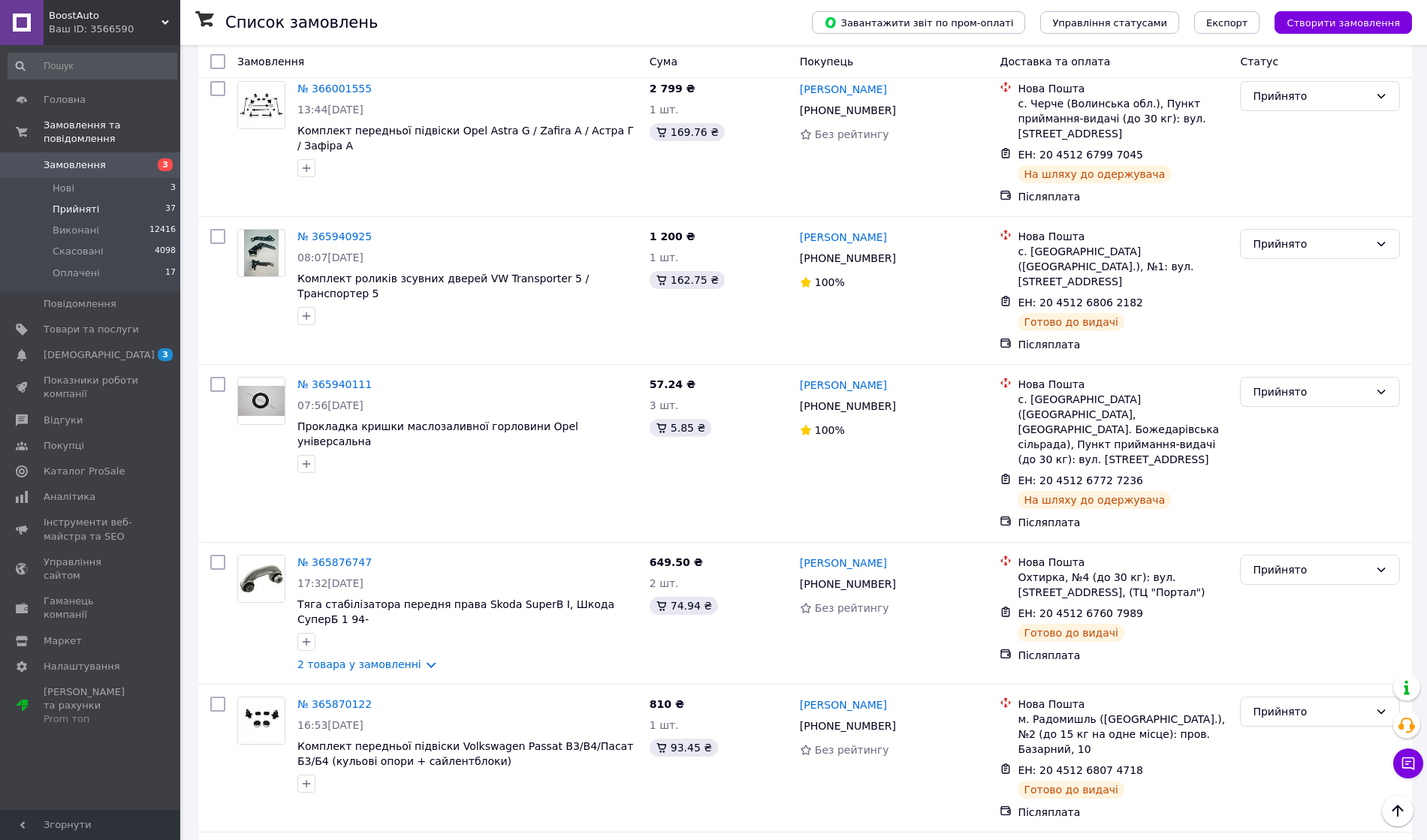
scroll to position [3303, 0]
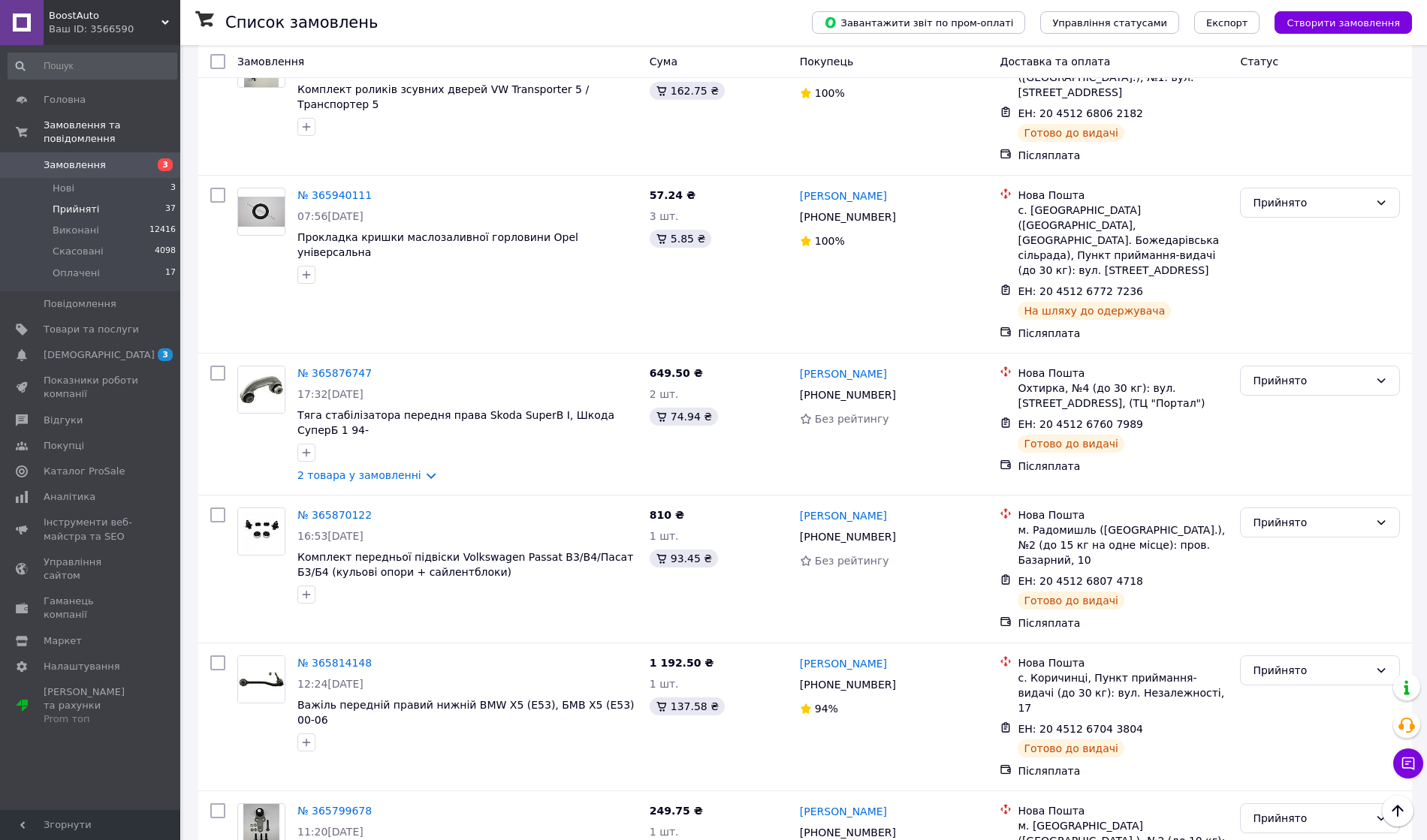
click at [373, 469] on link "2 товара у замовленні" at bounding box center [359, 475] width 124 height 12
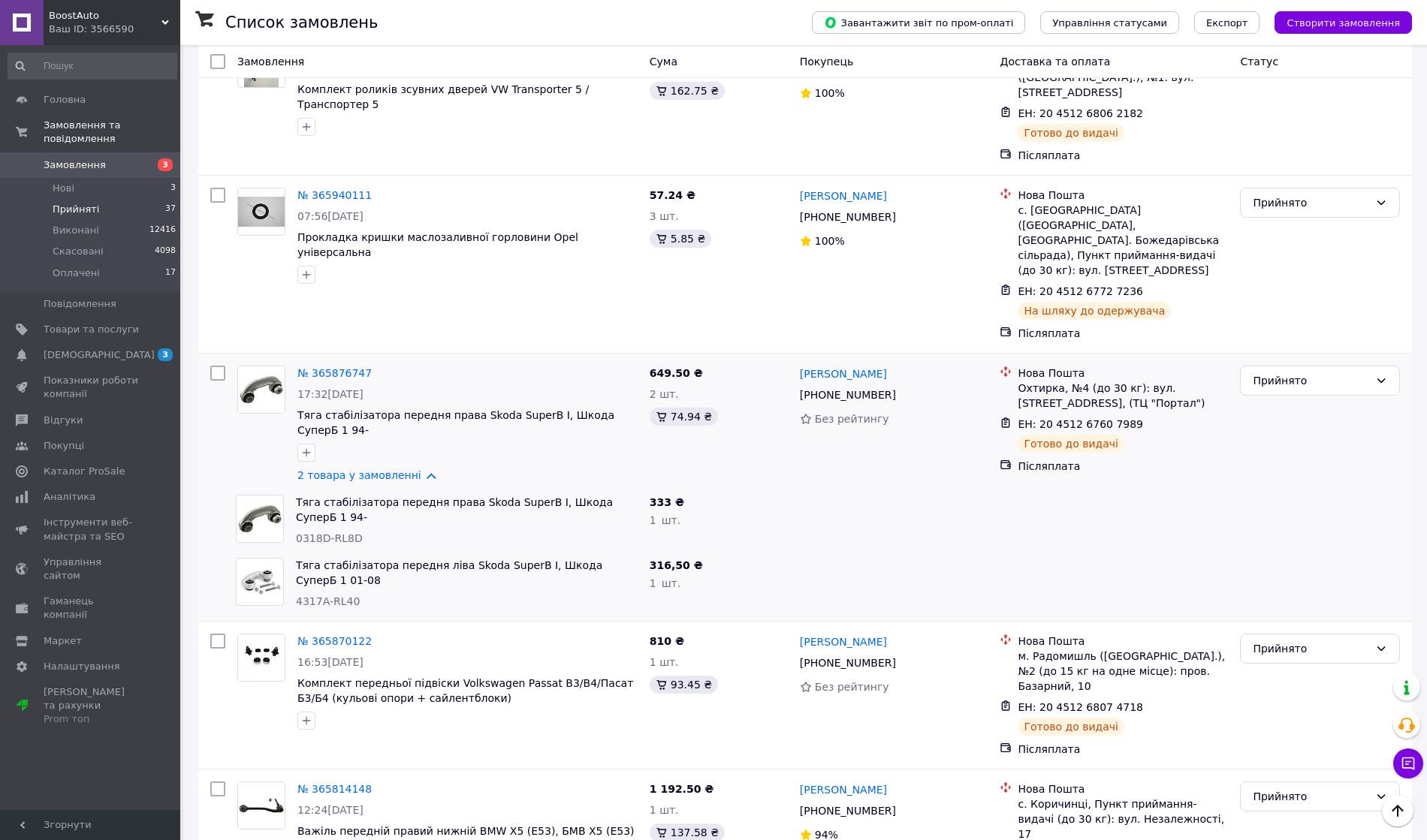
click at [374, 469] on link "2 товара у замовленні" at bounding box center [359, 475] width 124 height 12
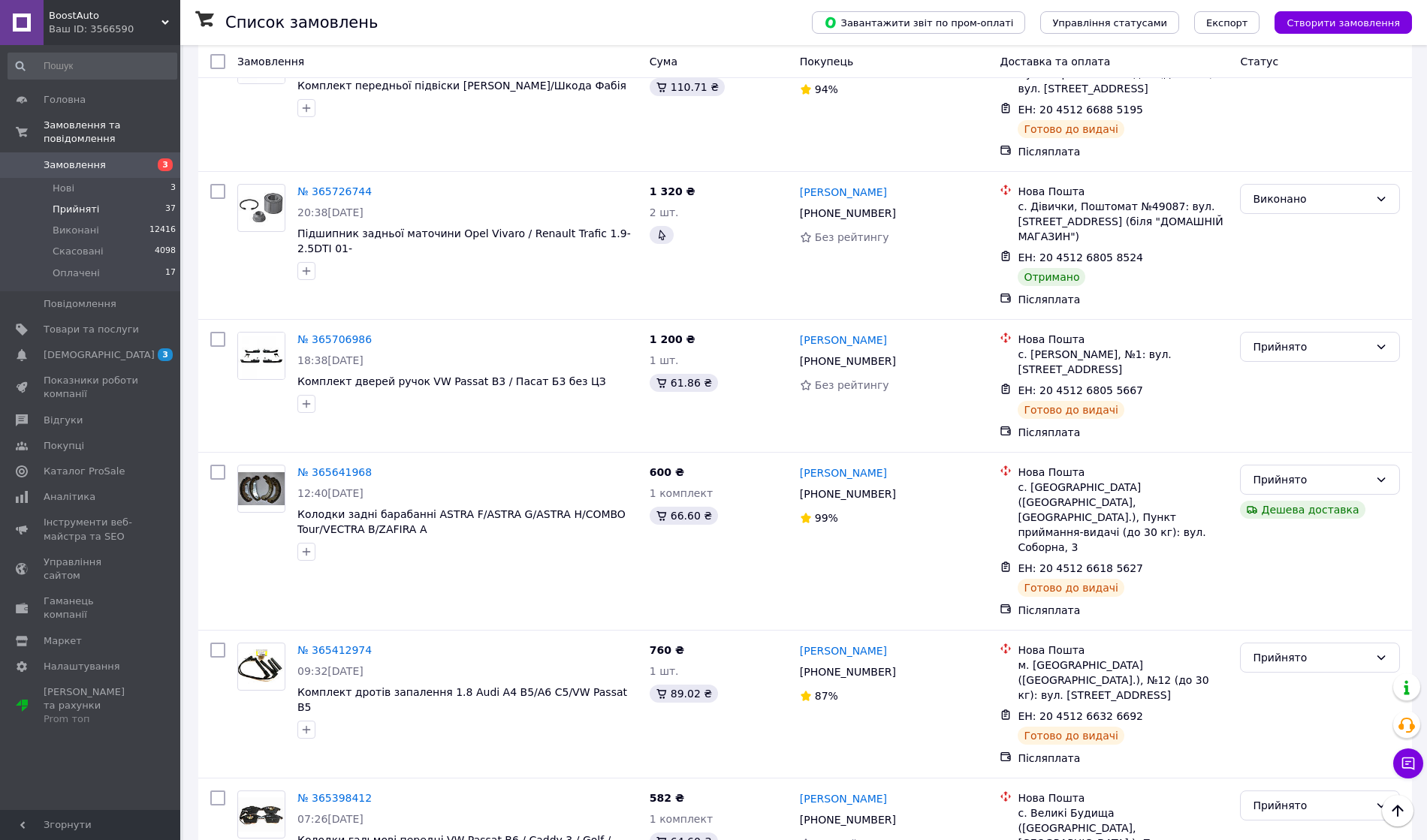
scroll to position [4314, 0]
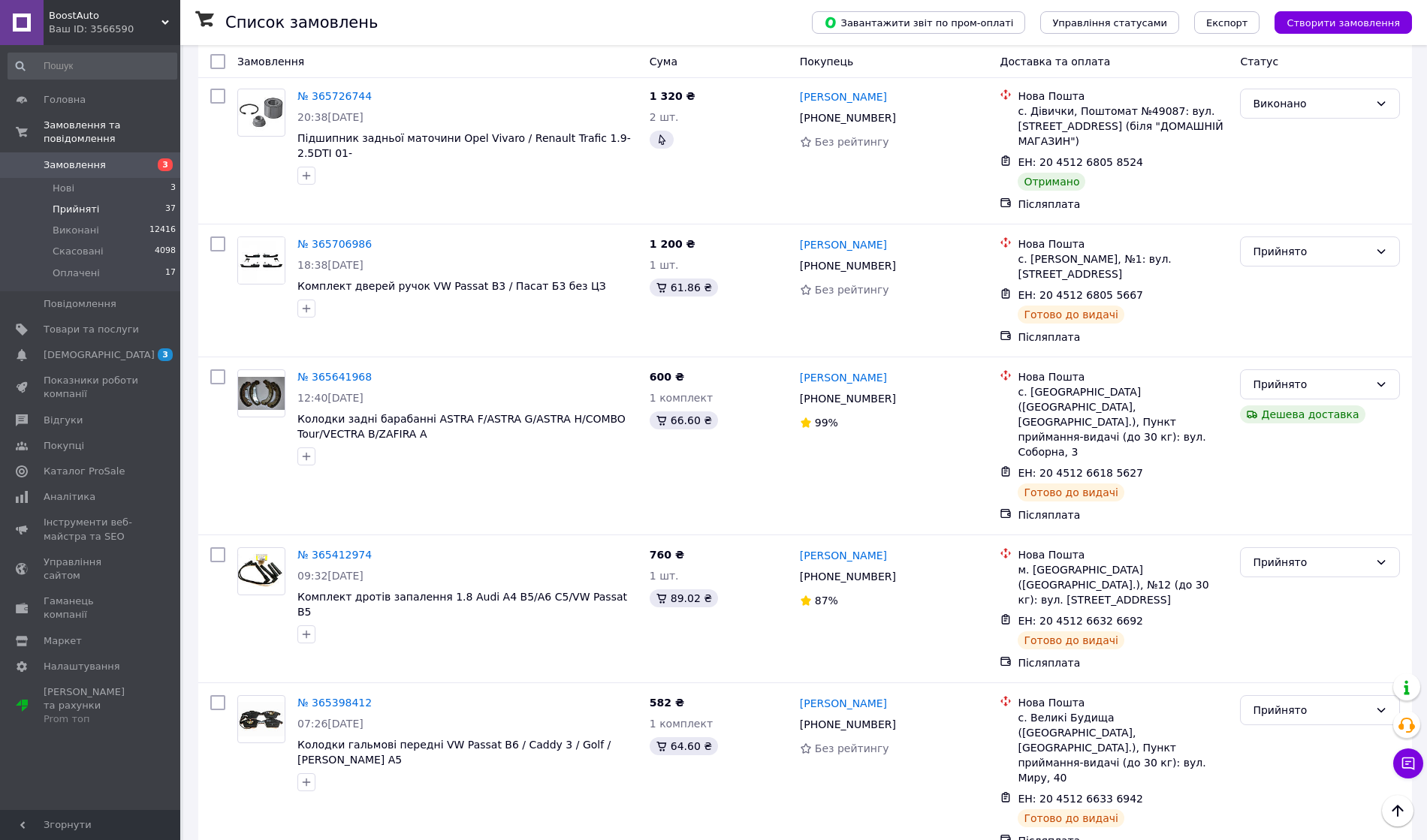
click at [143, 348] on span "3" at bounding box center [159, 354] width 41 height 13
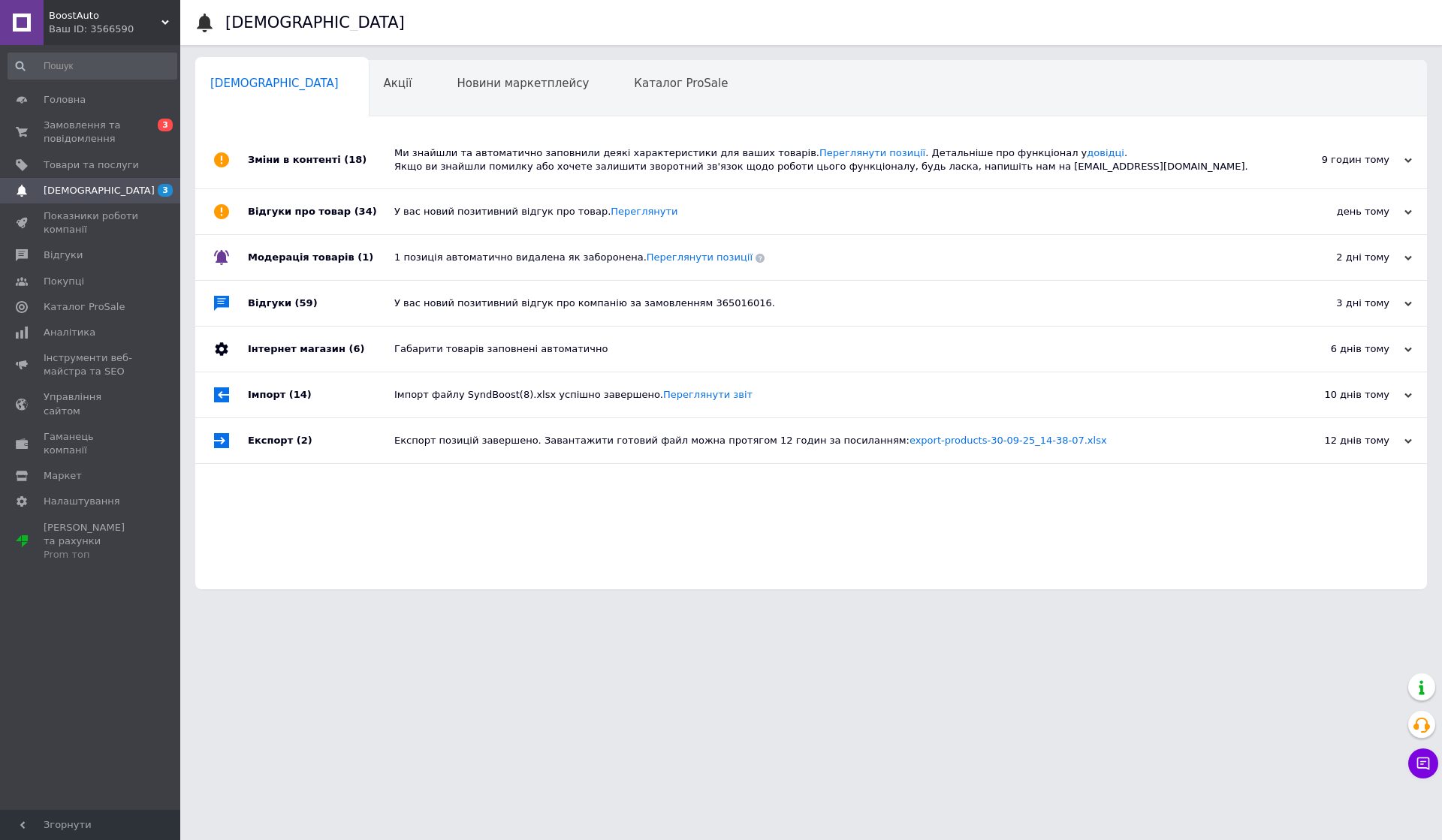
click at [500, 165] on div "Ми знайшли та автоматично заповнили деякі характеристики для ваших товарів. Пер…" at bounding box center [828, 160] width 867 height 27
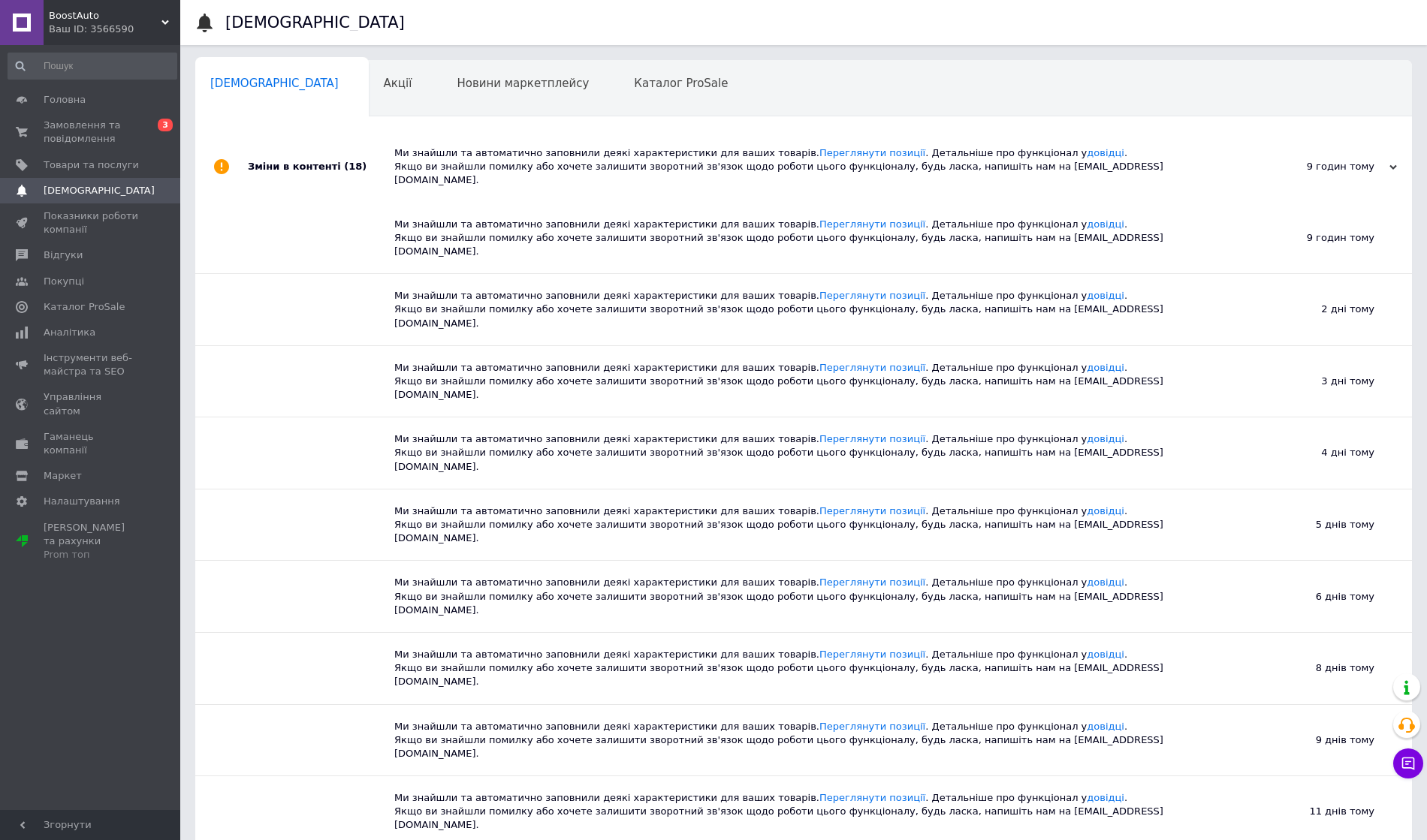
click at [500, 165] on div "Ми знайшли та автоматично заповнили деякі характеристики для ваших товарів. Пер…" at bounding box center [821, 167] width 853 height 41
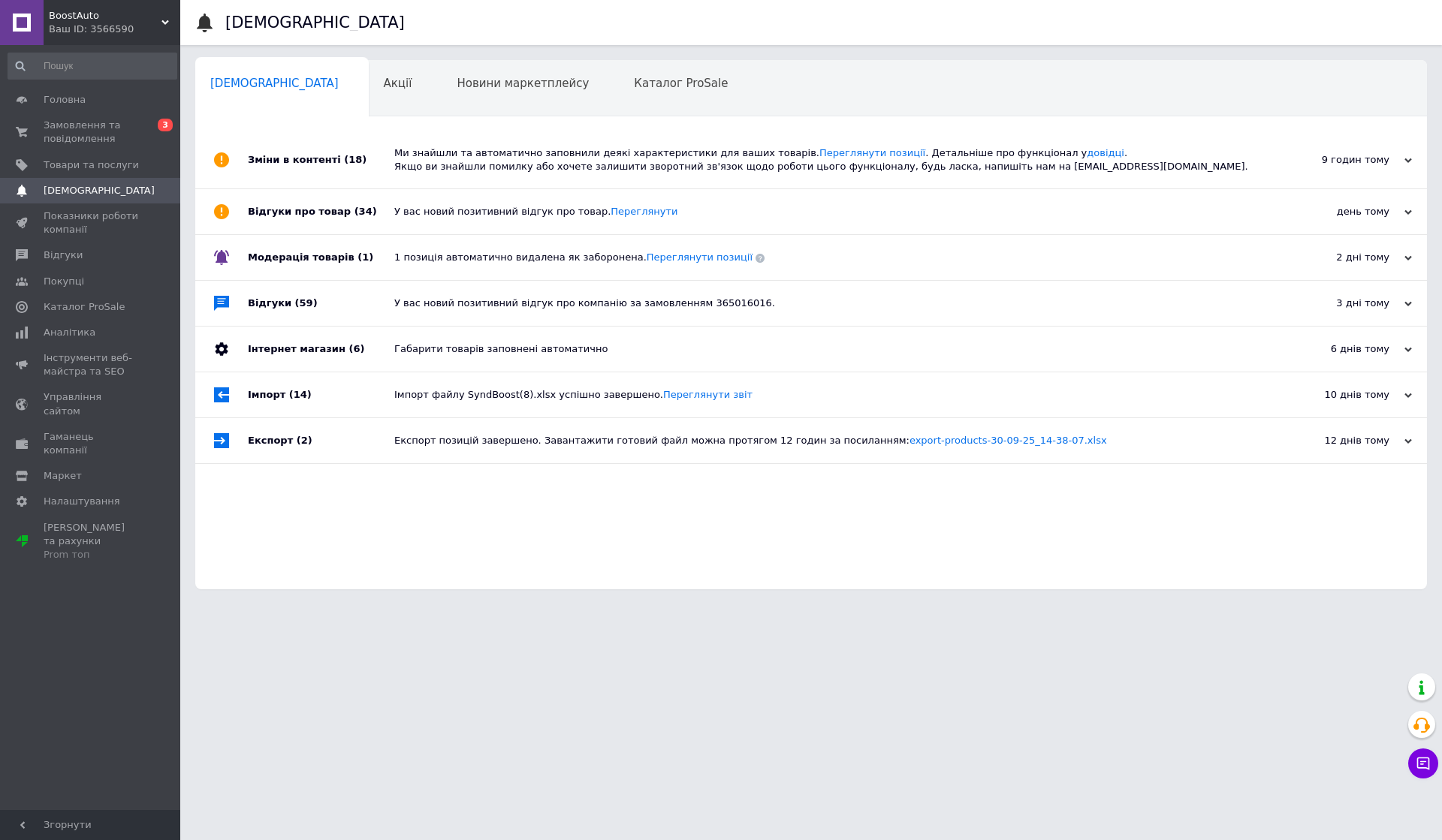
click at [81, 131] on span "Замовлення та повідомлення" at bounding box center [91, 132] width 96 height 27
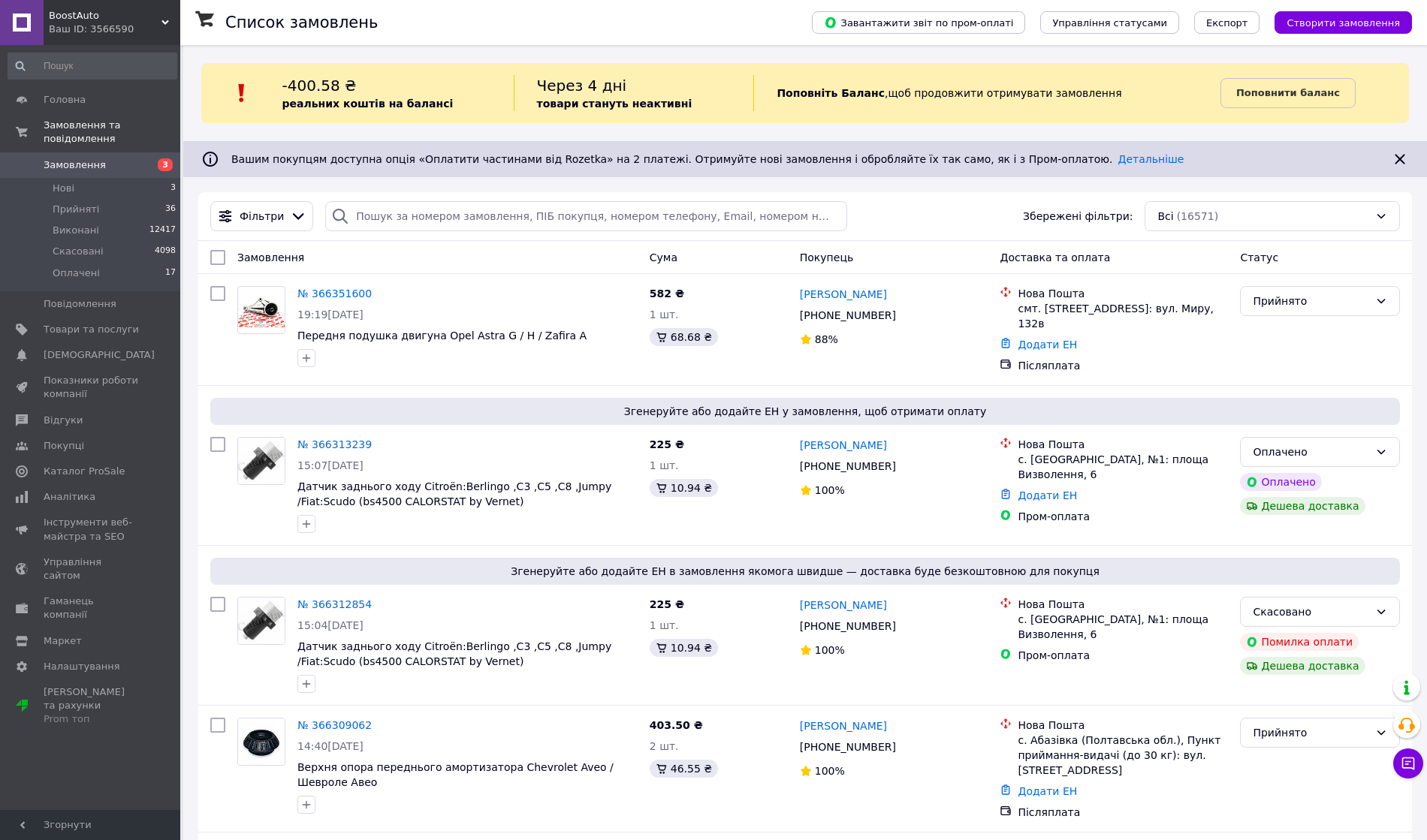
click at [128, 204] on li "Прийняті 36" at bounding box center [92, 210] width 185 height 21
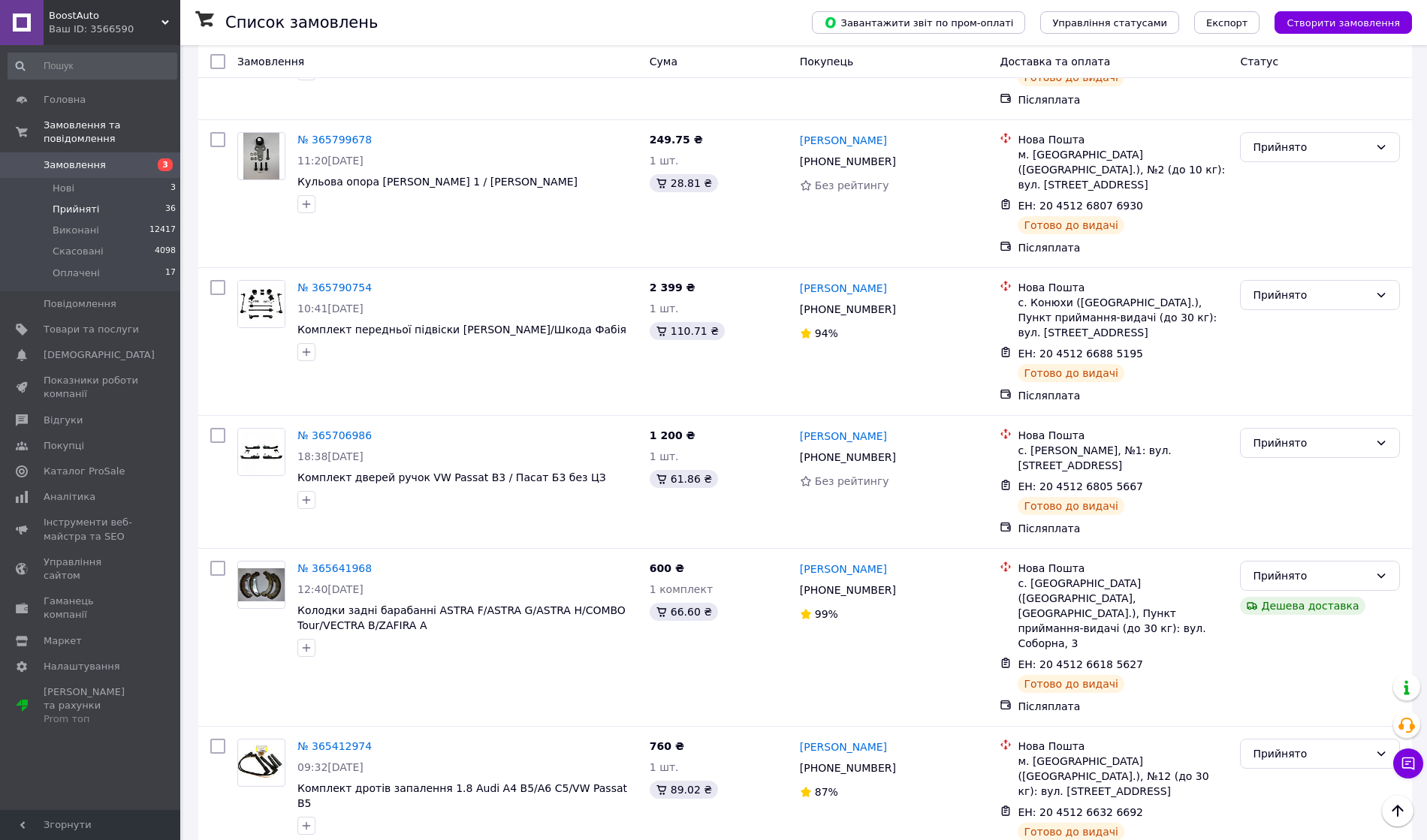
scroll to position [4165, 0]
